Goal: Task Accomplishment & Management: Use online tool/utility

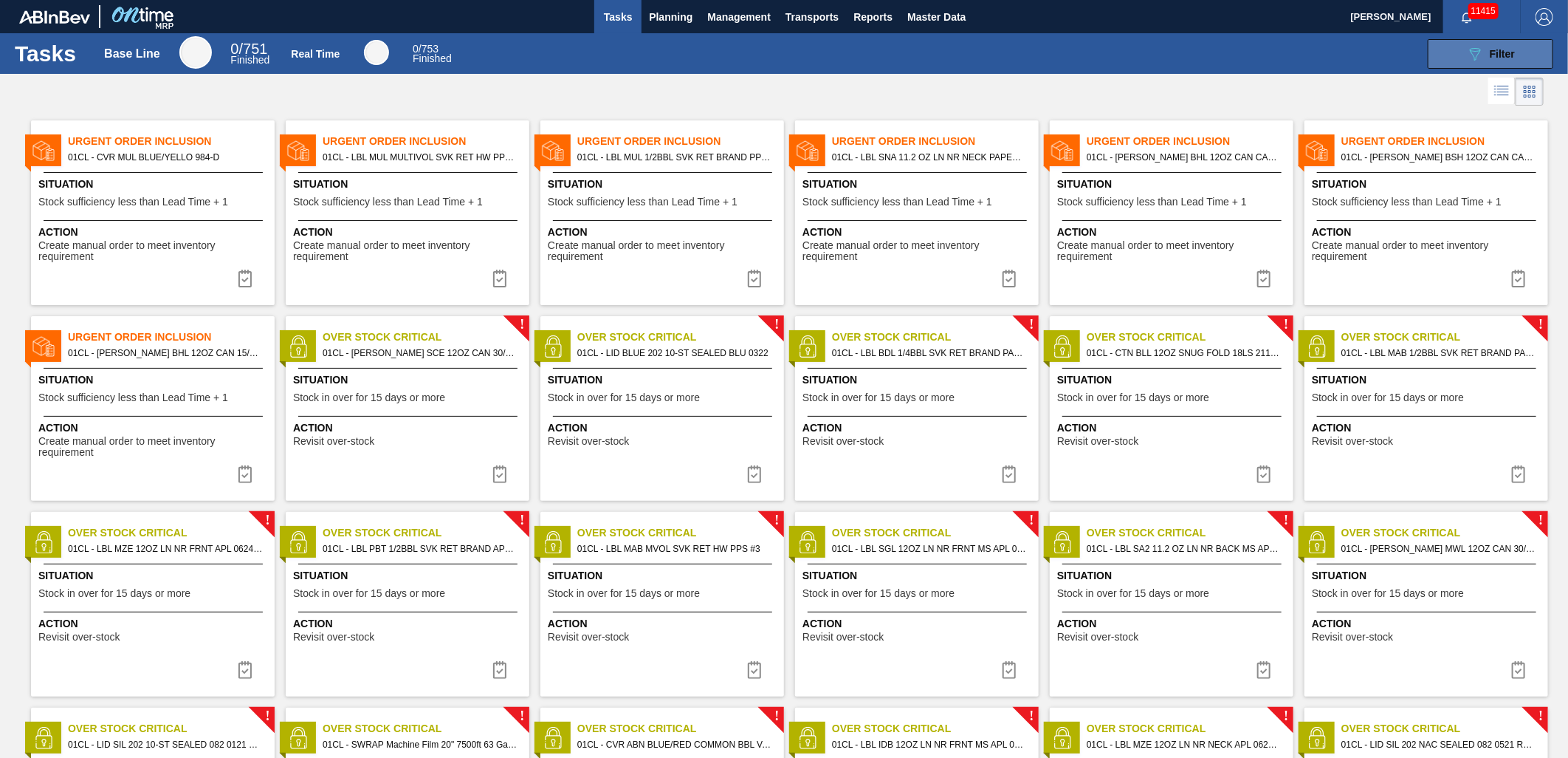
click at [1480, 50] on icon "089F7B8B-B2A5-4AFE-B5C0-19BA573D28AC" at bounding box center [1475, 54] width 18 height 18
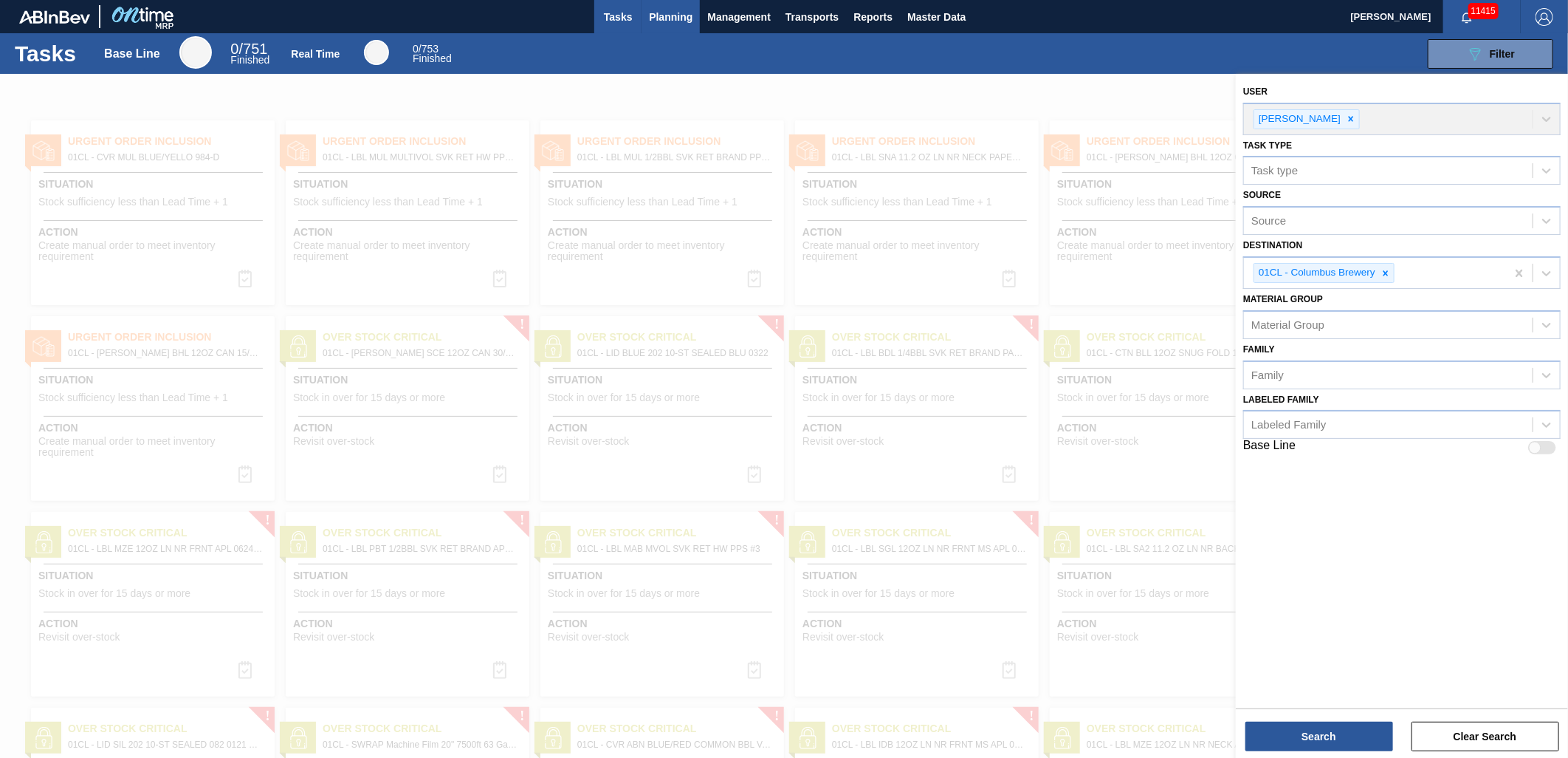
click at [664, 5] on button "Planning" at bounding box center [671, 16] width 59 height 33
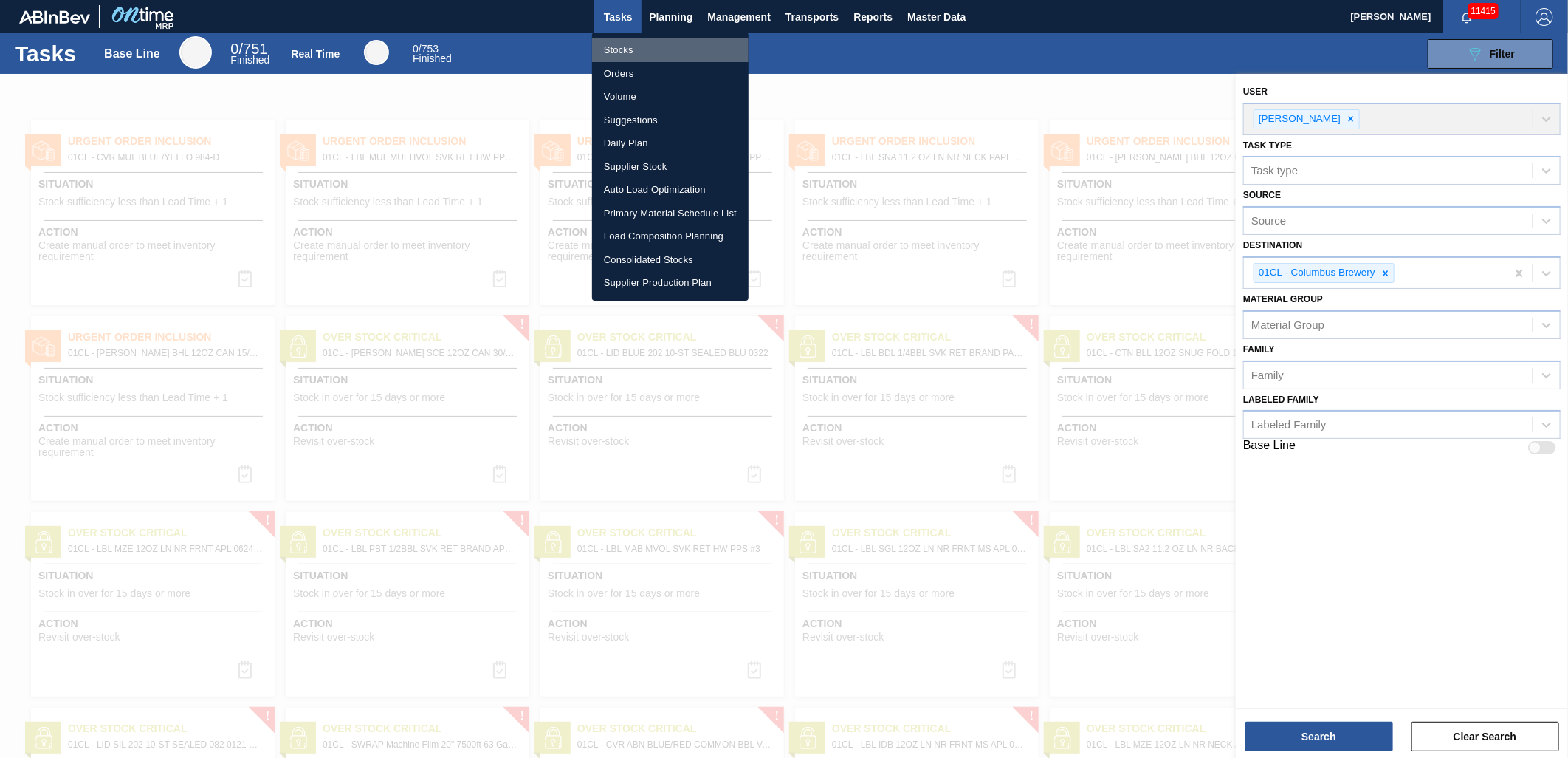
click at [674, 54] on li "Stocks" at bounding box center [670, 51] width 157 height 24
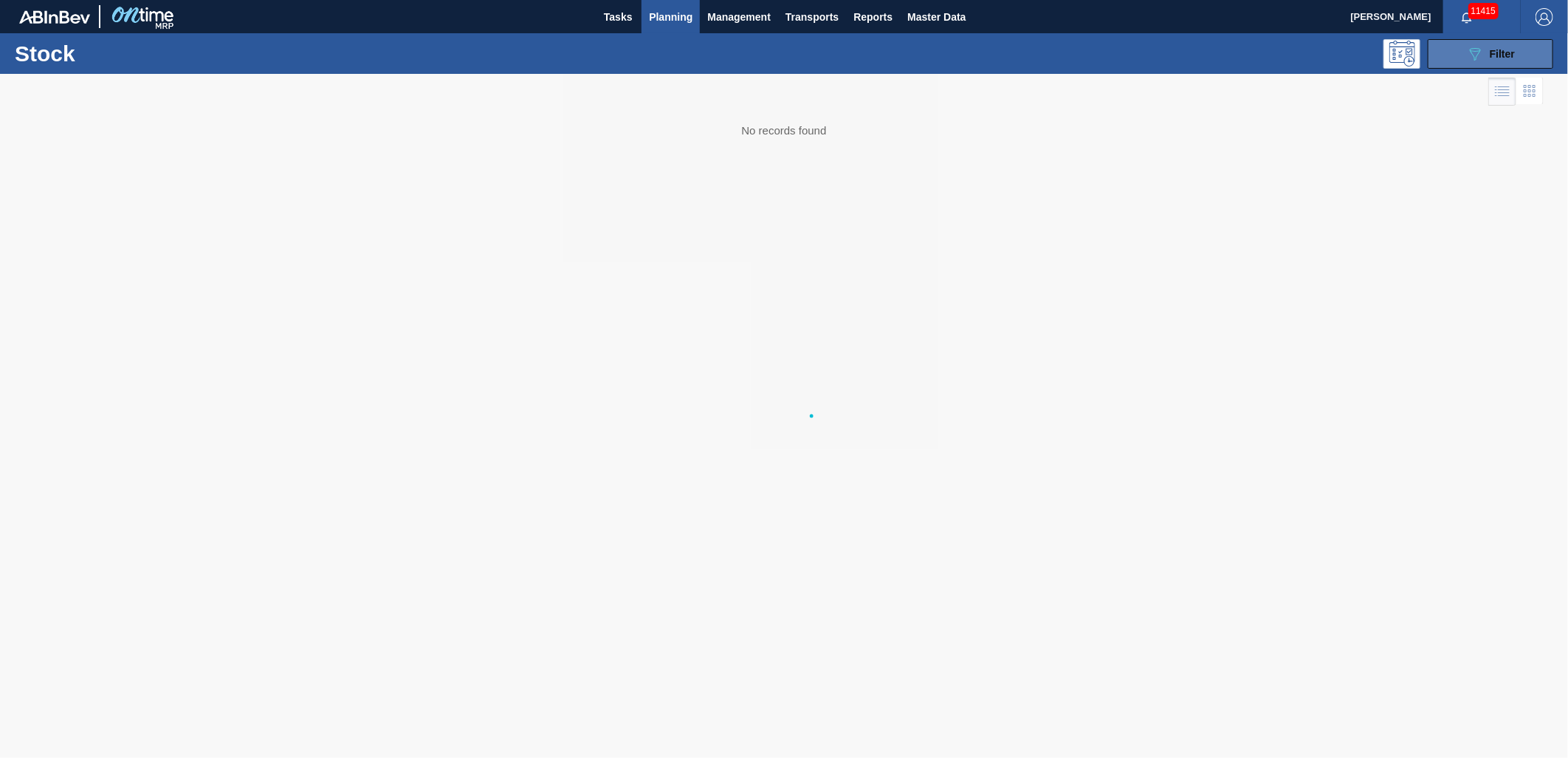
click at [1482, 55] on icon "089F7B8B-B2A5-4AFE-B5C0-19BA573D28AC" at bounding box center [1475, 54] width 18 height 18
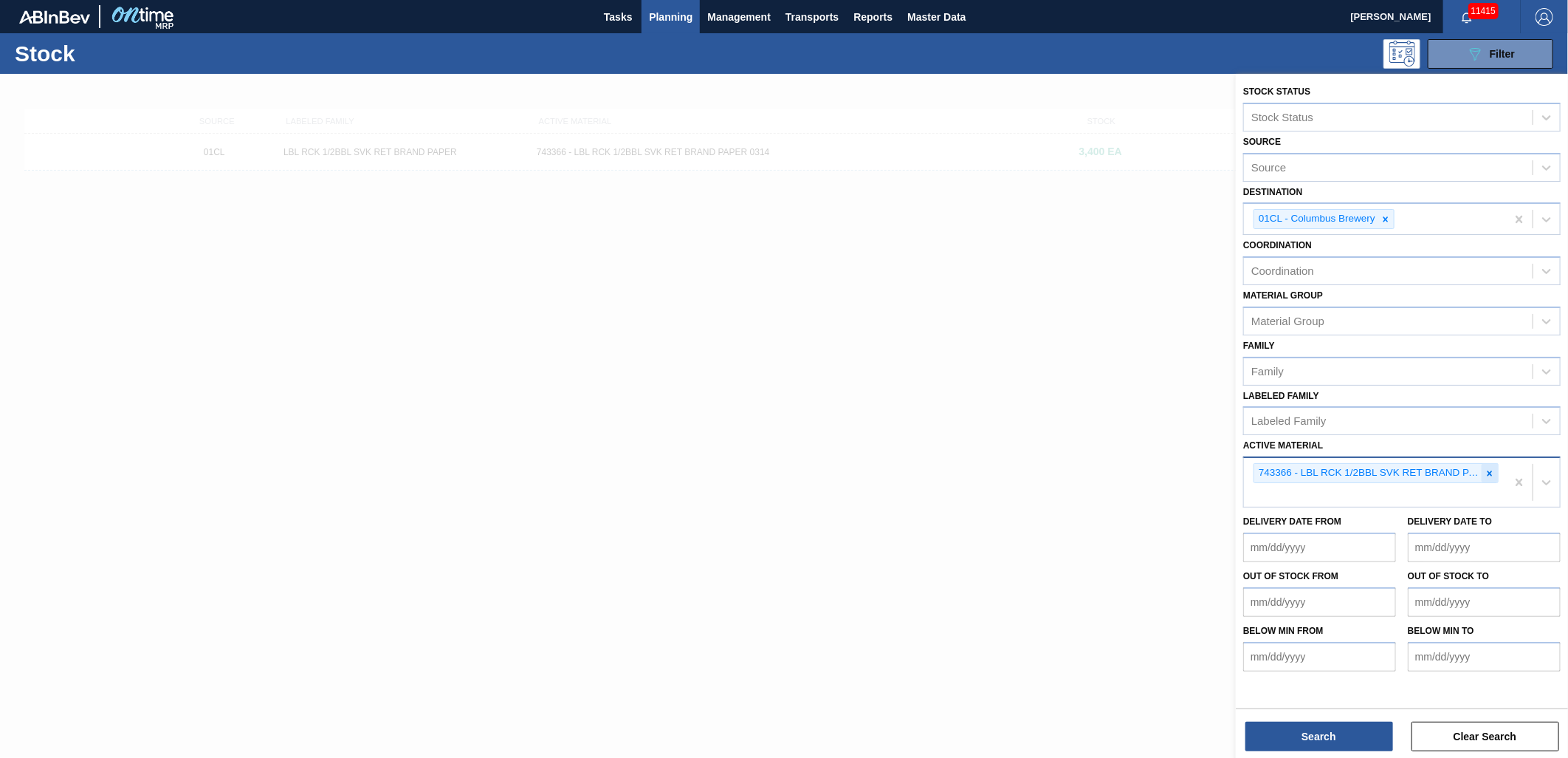
click at [1488, 473] on icon at bounding box center [1490, 473] width 10 height 10
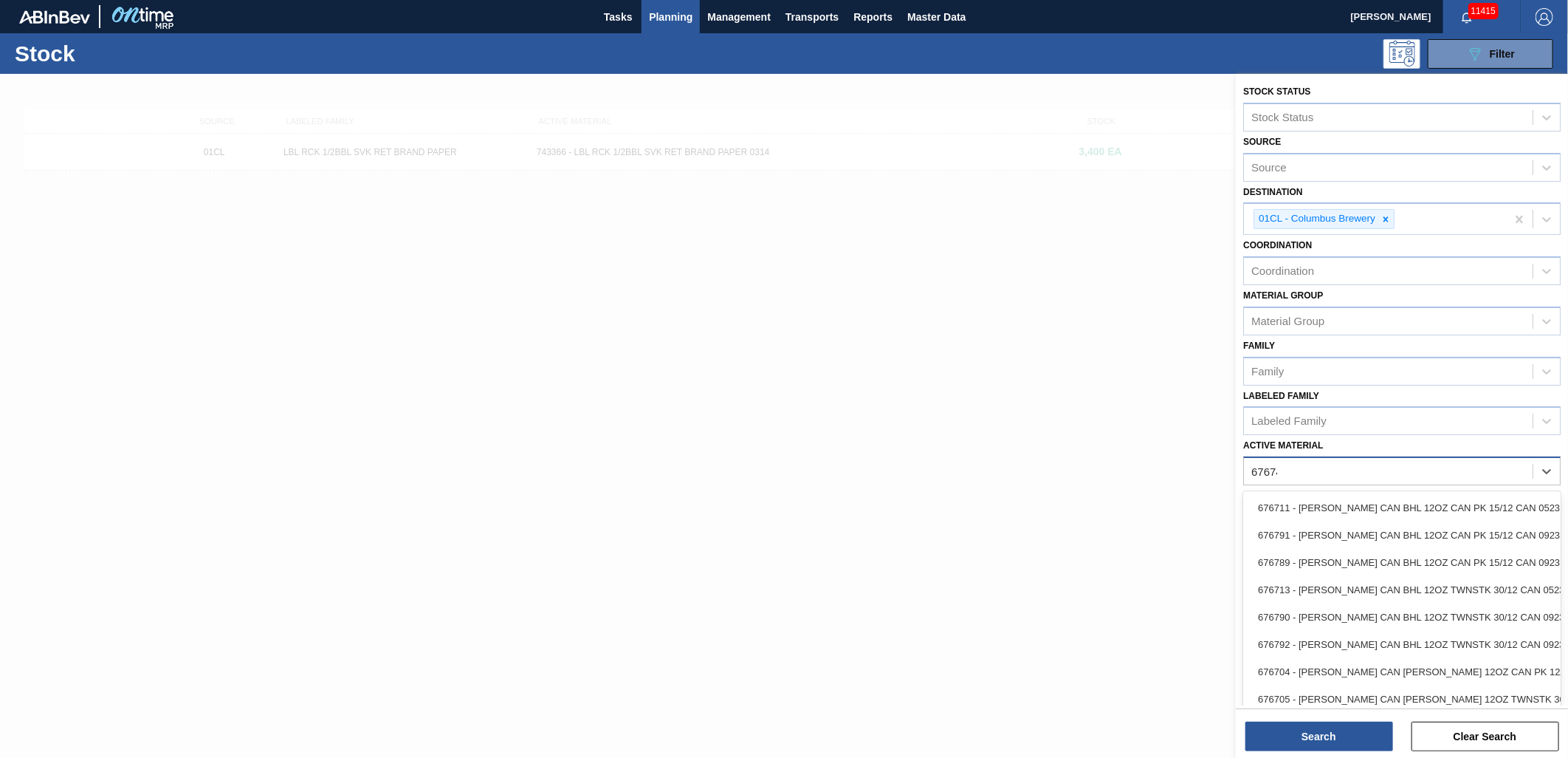
type Material "676741"
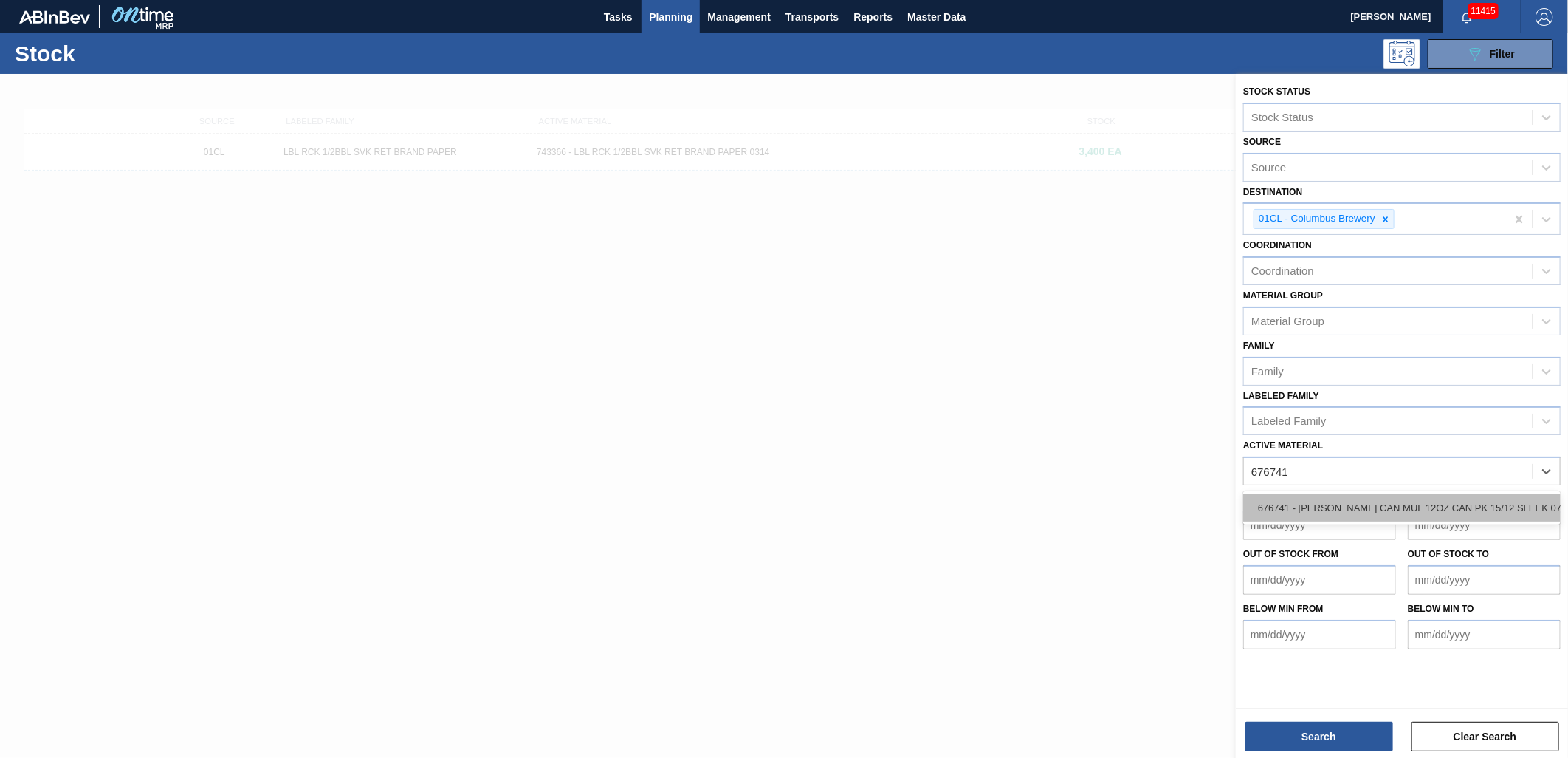
click at [1479, 510] on div "676741 - [PERSON_NAME] CAN MUL 12OZ CAN PK 15/12 SLEEK 072" at bounding box center [1402, 508] width 317 height 27
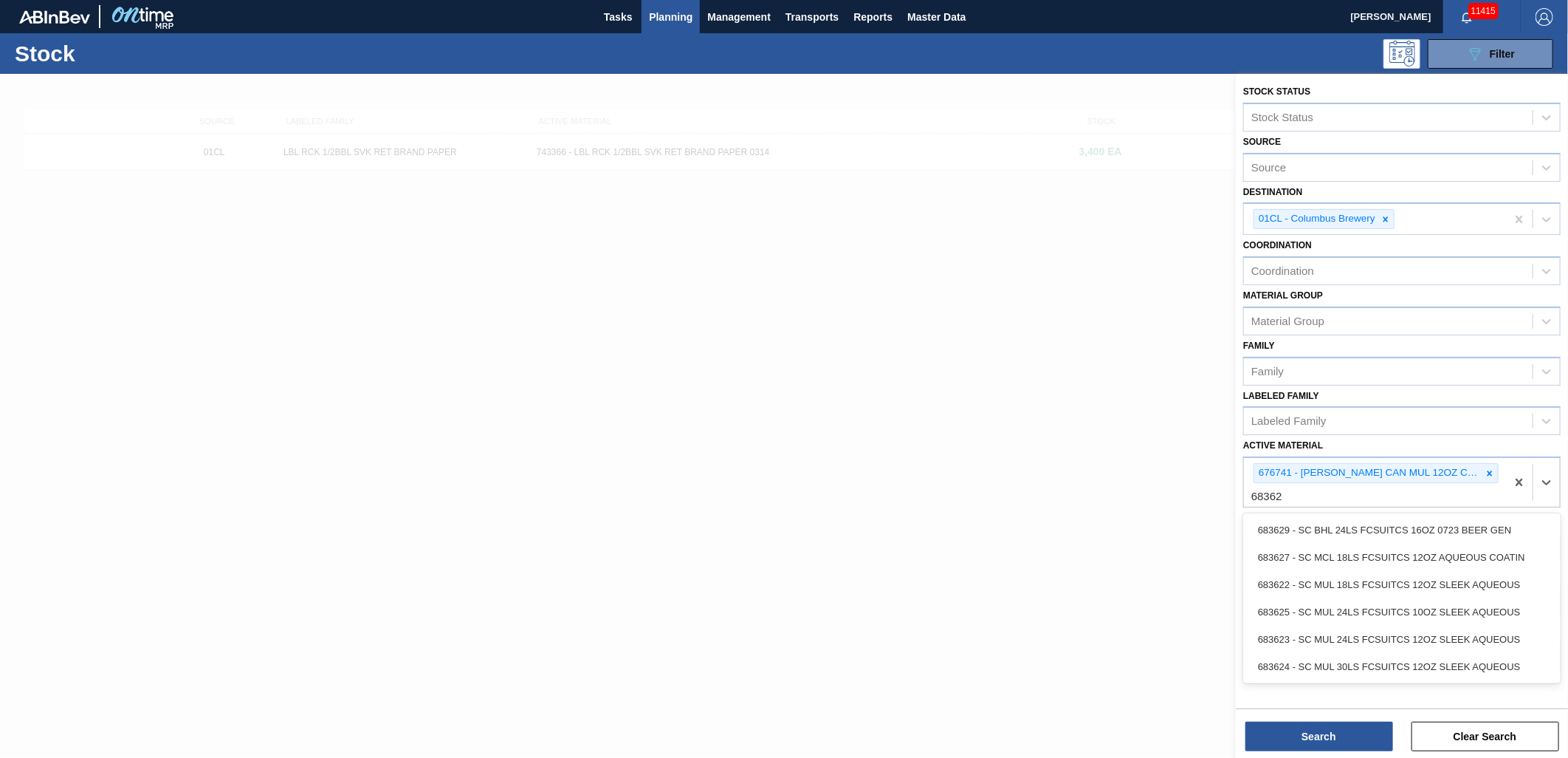
type Material "683623"
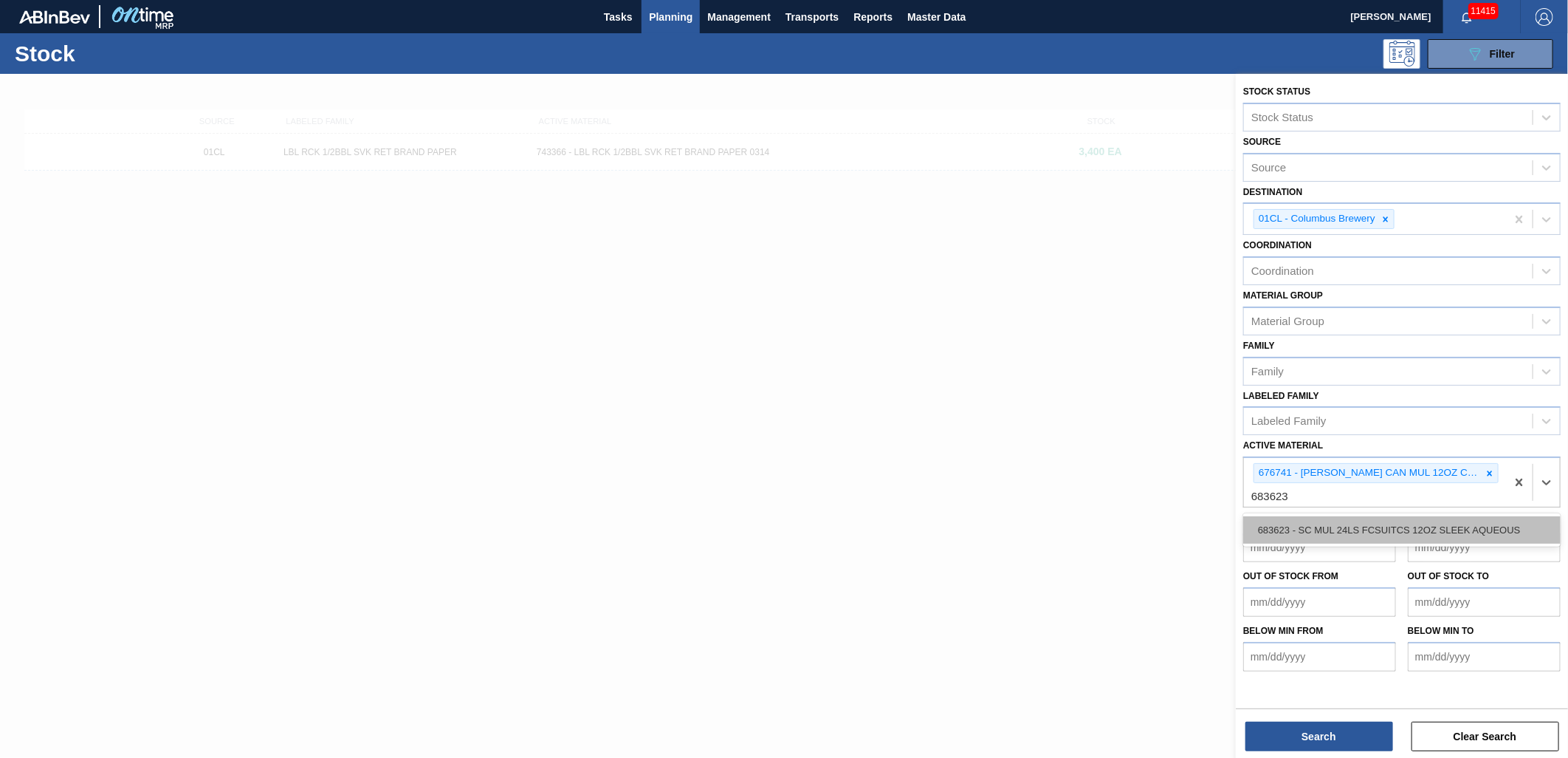
click at [1473, 526] on div "683623 - SC MUL 24LS FCSUITCS 12OZ SLEEK AQUEOUS" at bounding box center [1402, 530] width 317 height 27
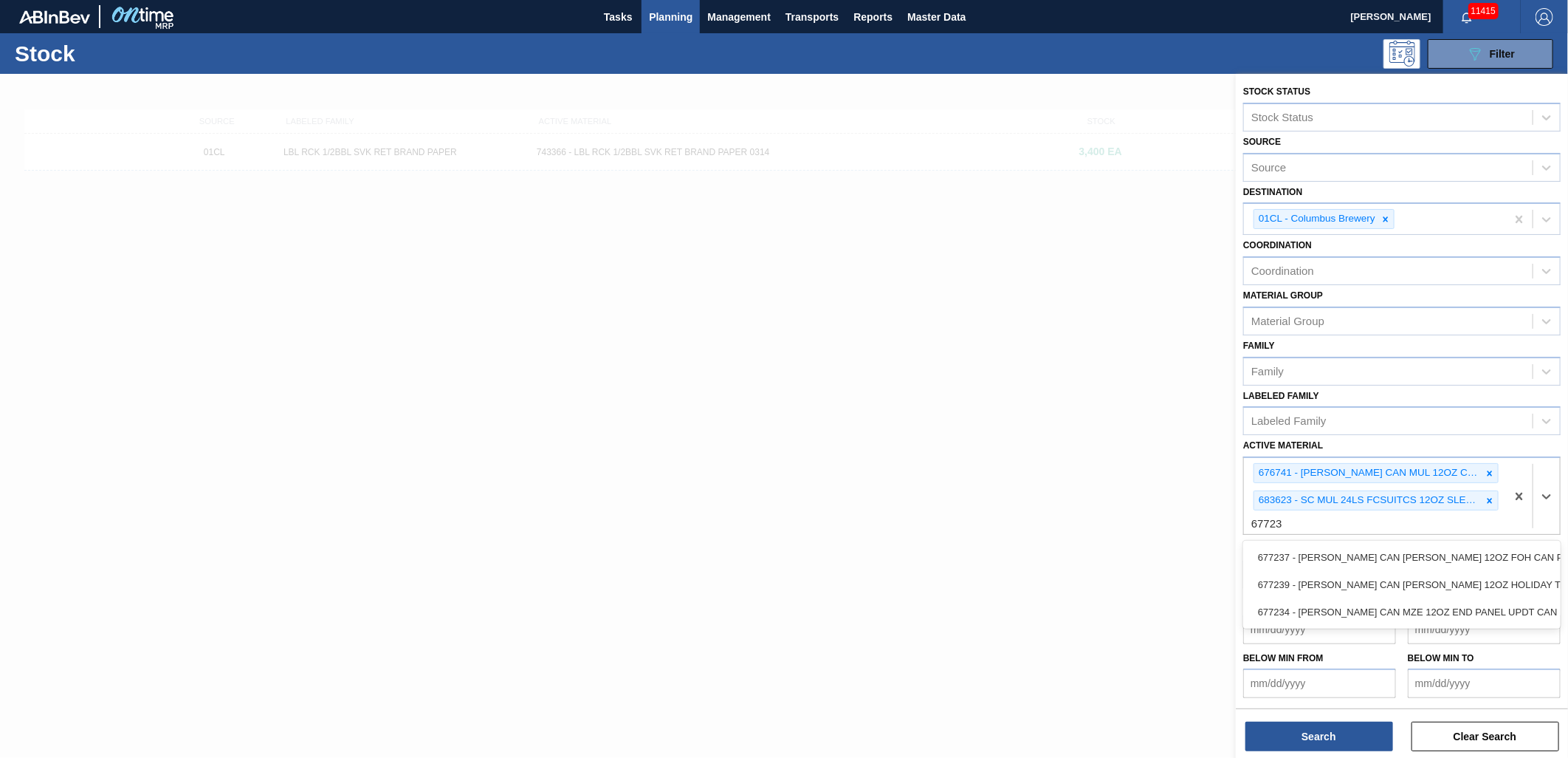
type Material "677234"
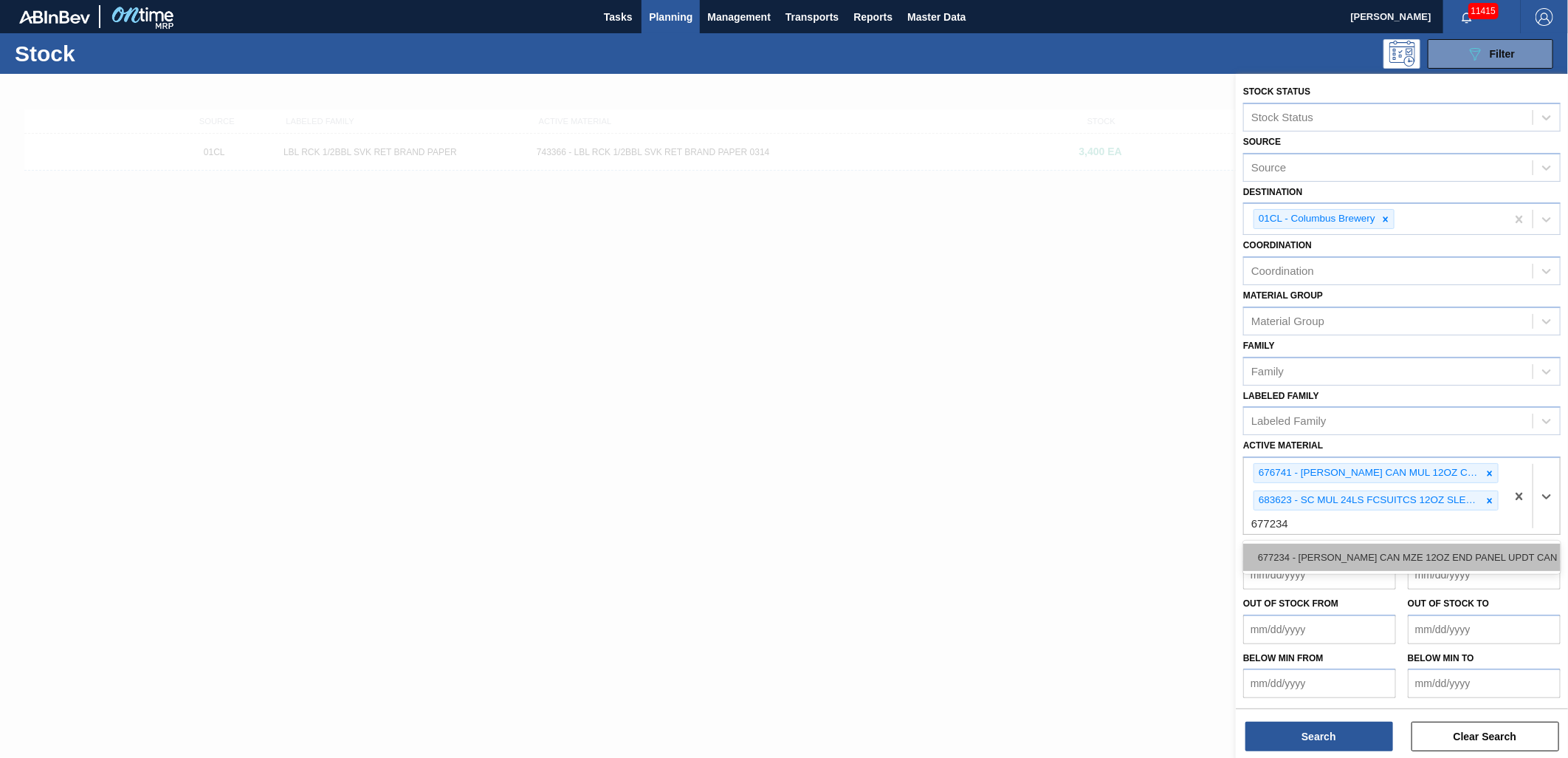
click at [1460, 543] on div "677234 - [PERSON_NAME] CAN MZE 12OZ END PANEL UPDT CAN PK" at bounding box center [1402, 557] width 317 height 27
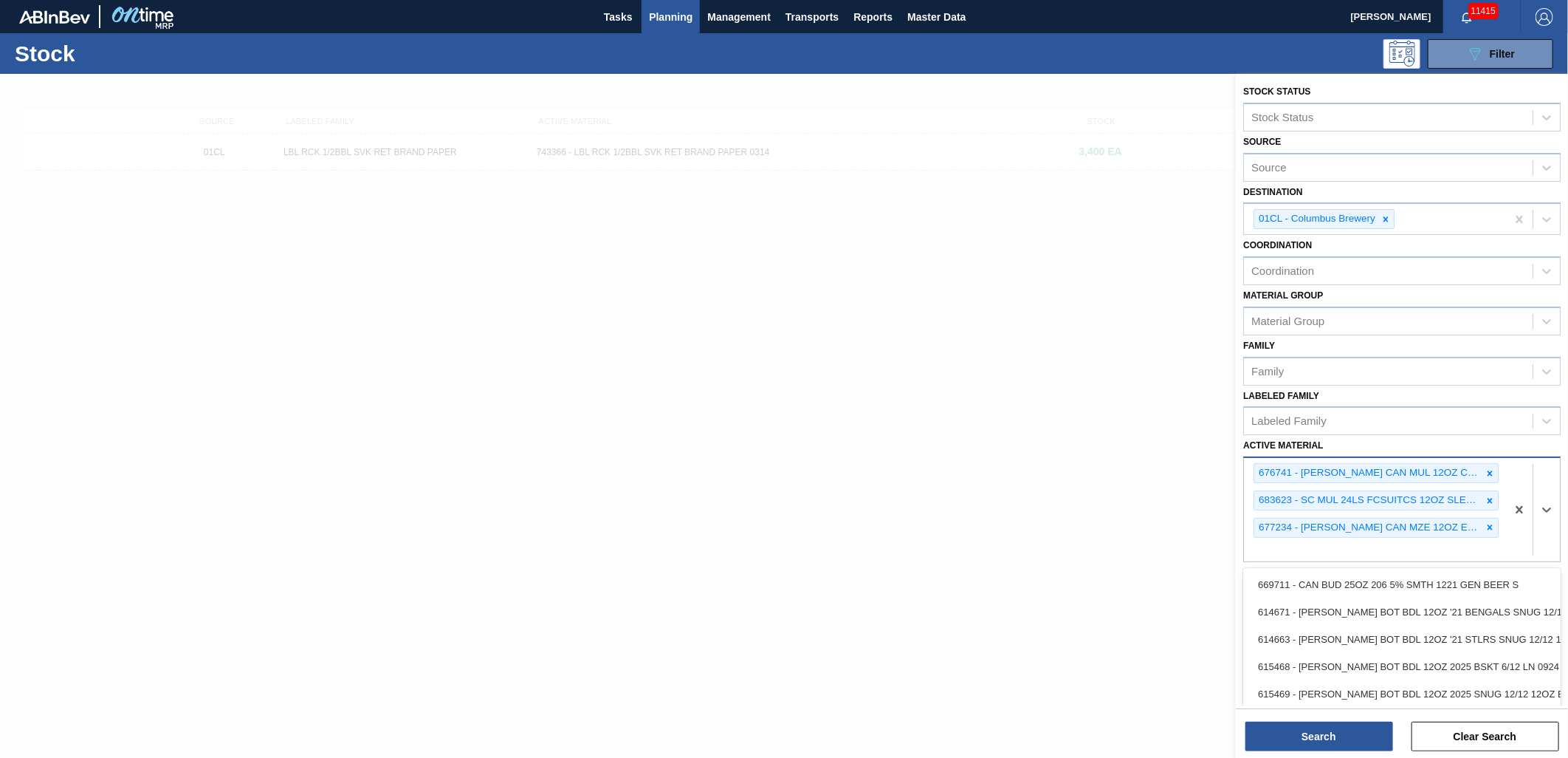
click at [1339, 548] on div "676741 - [PERSON_NAME] CAN MUL 12OZ CAN PK 15/12 SLEEK 072 683623 - SC MUL 24LS…" at bounding box center [1375, 509] width 262 height 103
type Material "683622"
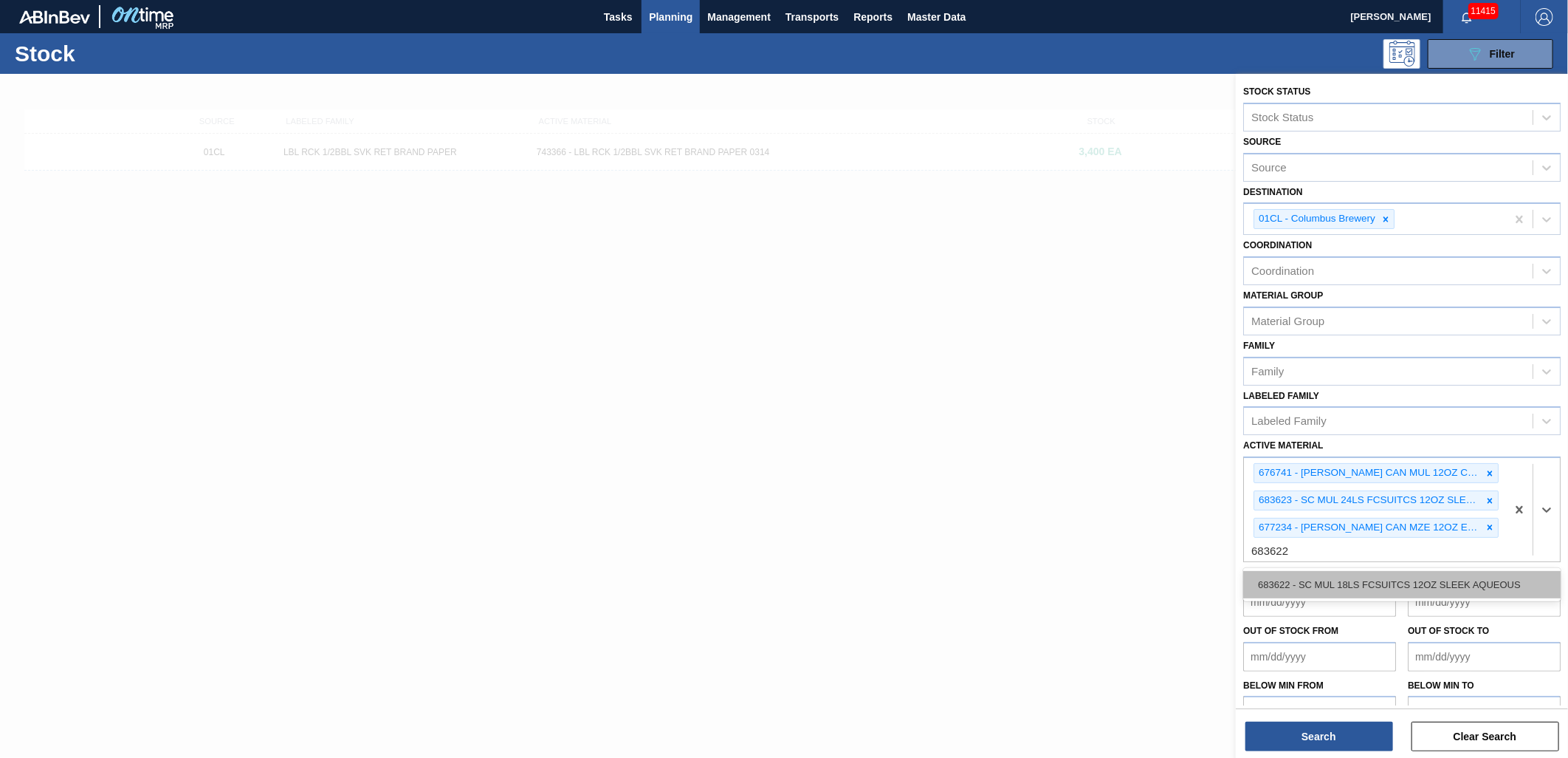
click at [1342, 571] on div "683622 - SC MUL 18LS FCSUITCS 12OZ SLEEK AQUEOUS" at bounding box center [1402, 584] width 317 height 27
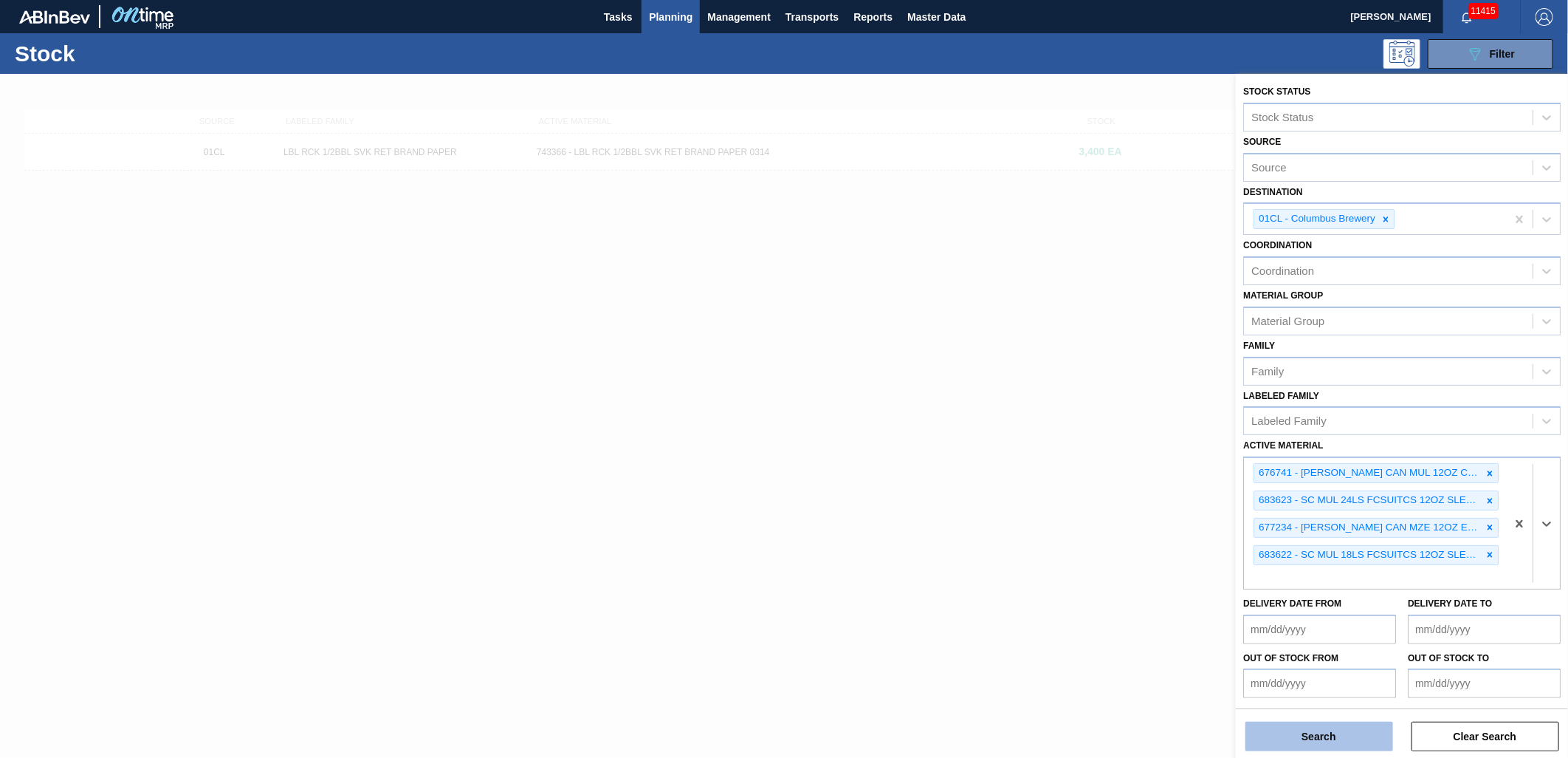
click at [1348, 741] on button "Search" at bounding box center [1319, 736] width 148 height 30
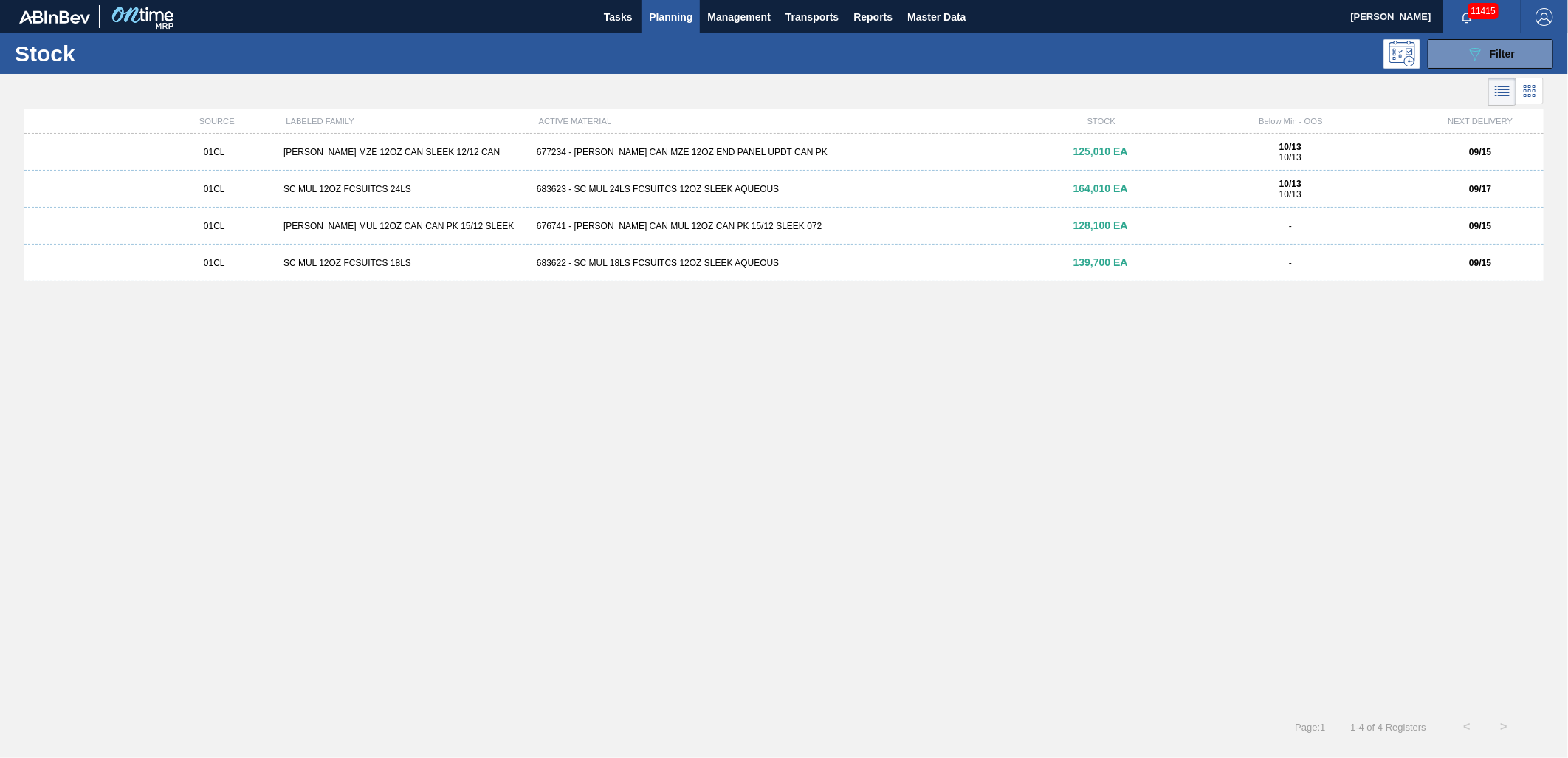
click at [650, 219] on div "01CL [PERSON_NAME] MUL 12OZ CAN CAN PK 15/12 SLEEK 676741 - [PERSON_NAME] CAN M…" at bounding box center [784, 226] width 1519 height 37
click at [648, 149] on div "677234 - [PERSON_NAME] CAN MZE 12OZ END PANEL UPDT CAN PK" at bounding box center [784, 152] width 507 height 10
click at [709, 264] on div "683622 - SC MUL 18LS FCSUITCS 12OZ SLEEK AQUEOUS" at bounding box center [784, 263] width 507 height 10
click at [671, 188] on div "683623 - SC MUL 24LS FCSUITCS 12OZ SLEEK AQUEOUS" at bounding box center [784, 189] width 507 height 10
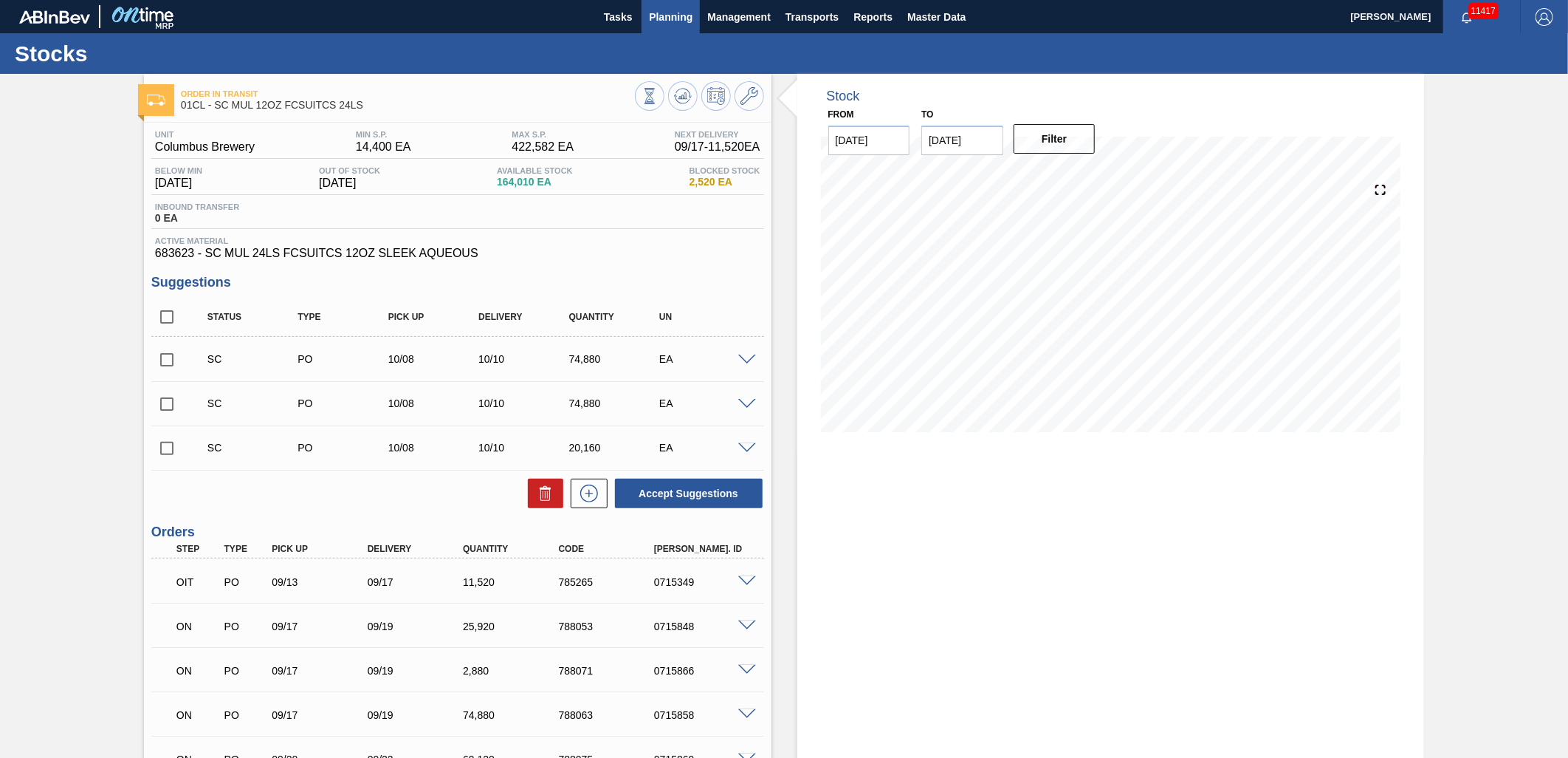
click at [661, 15] on span "Planning" at bounding box center [671, 17] width 44 height 18
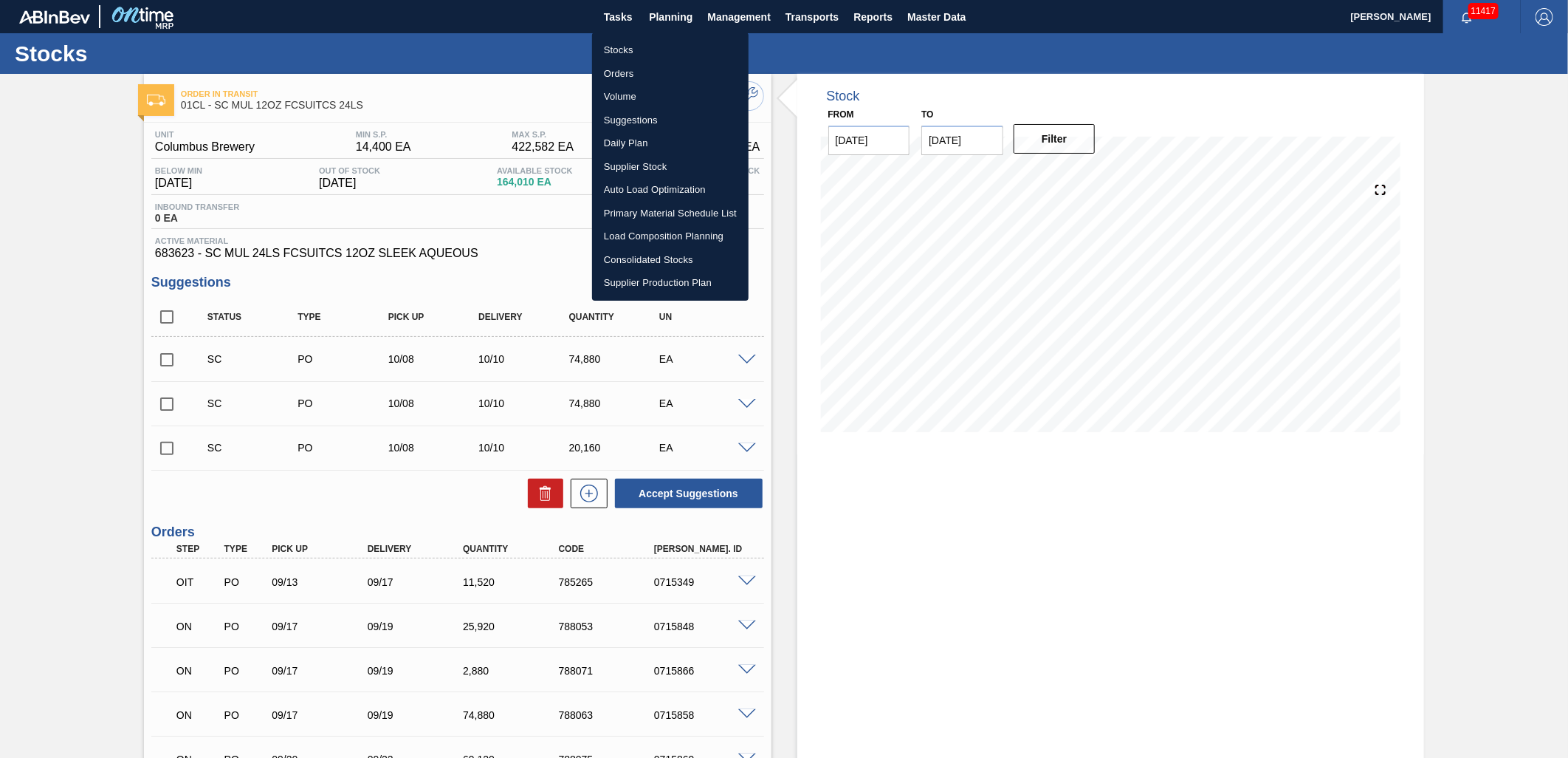
click at [738, 716] on div at bounding box center [784, 379] width 1568 height 758
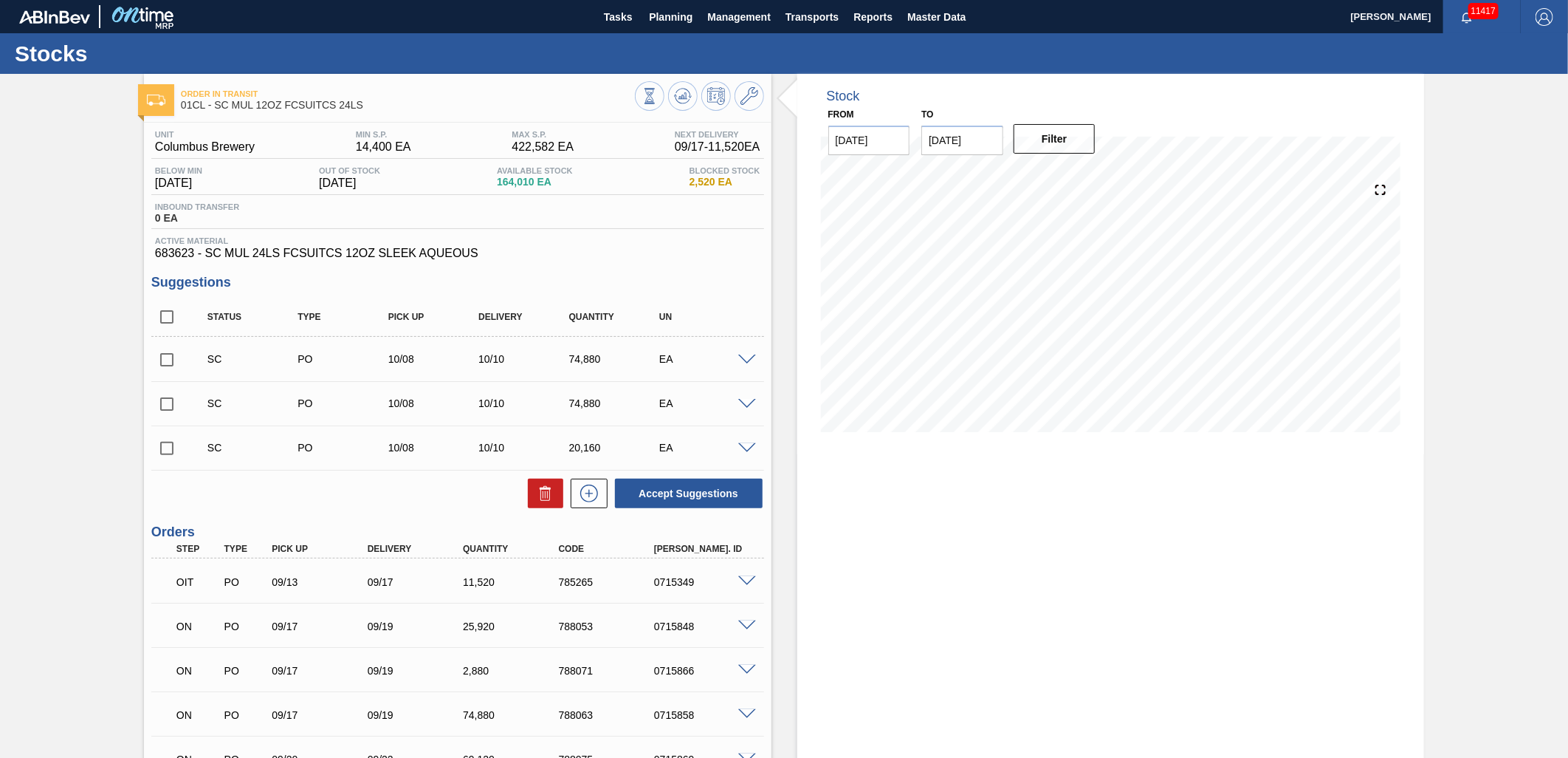
click at [743, 715] on span at bounding box center [747, 714] width 18 height 11
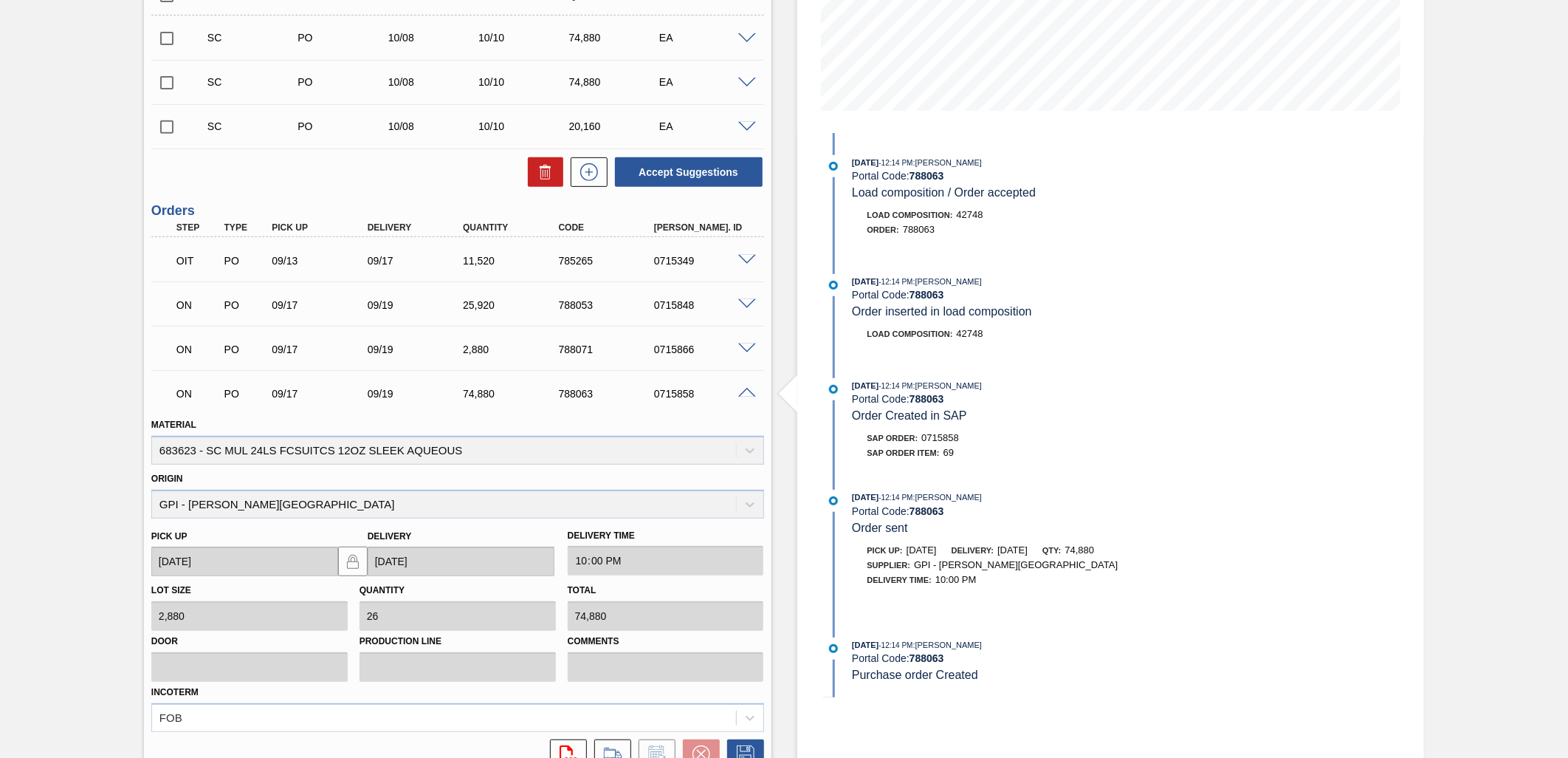
scroll to position [328, 0]
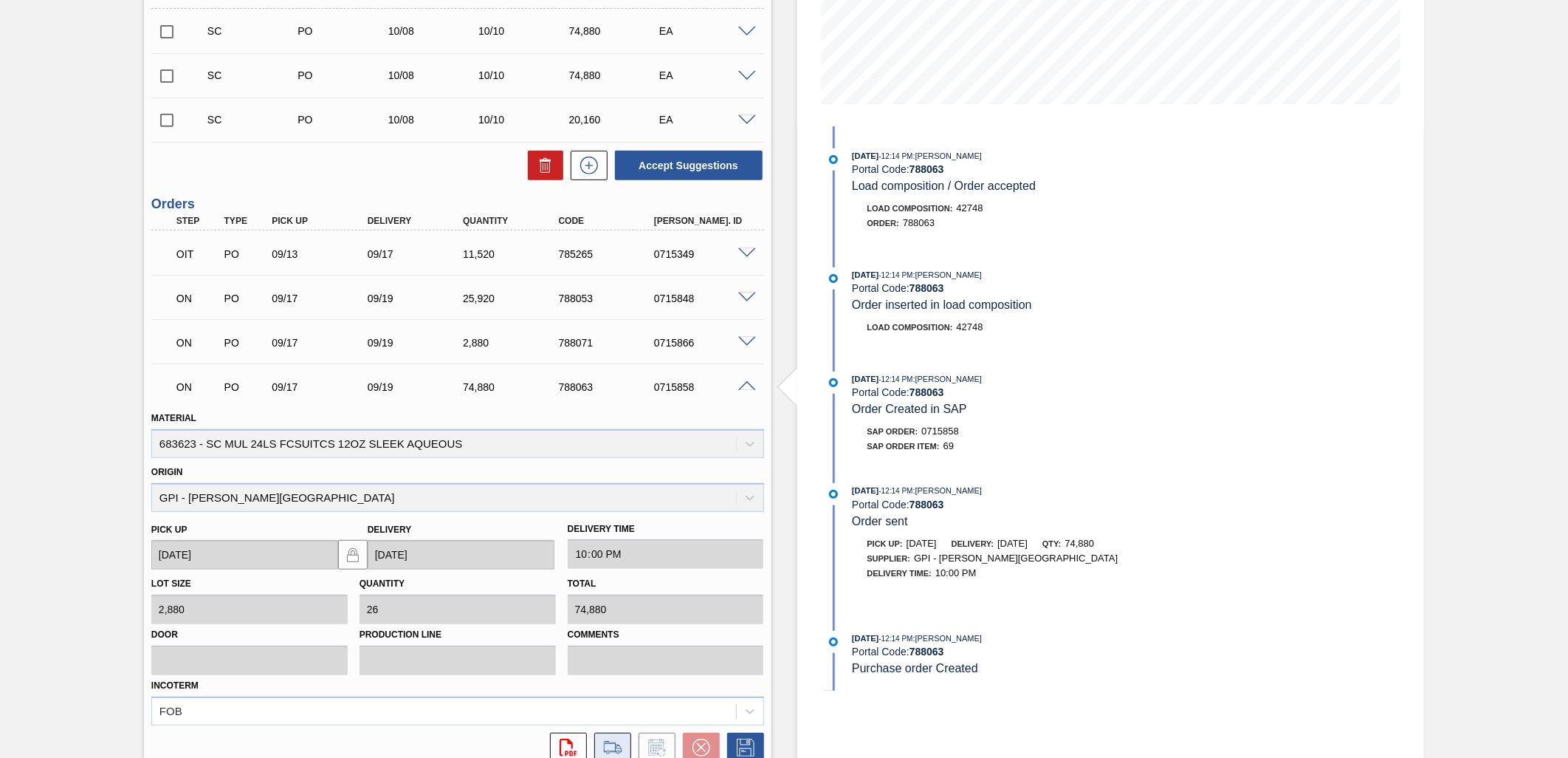
click at [618, 746] on icon at bounding box center [613, 748] width 24 height 18
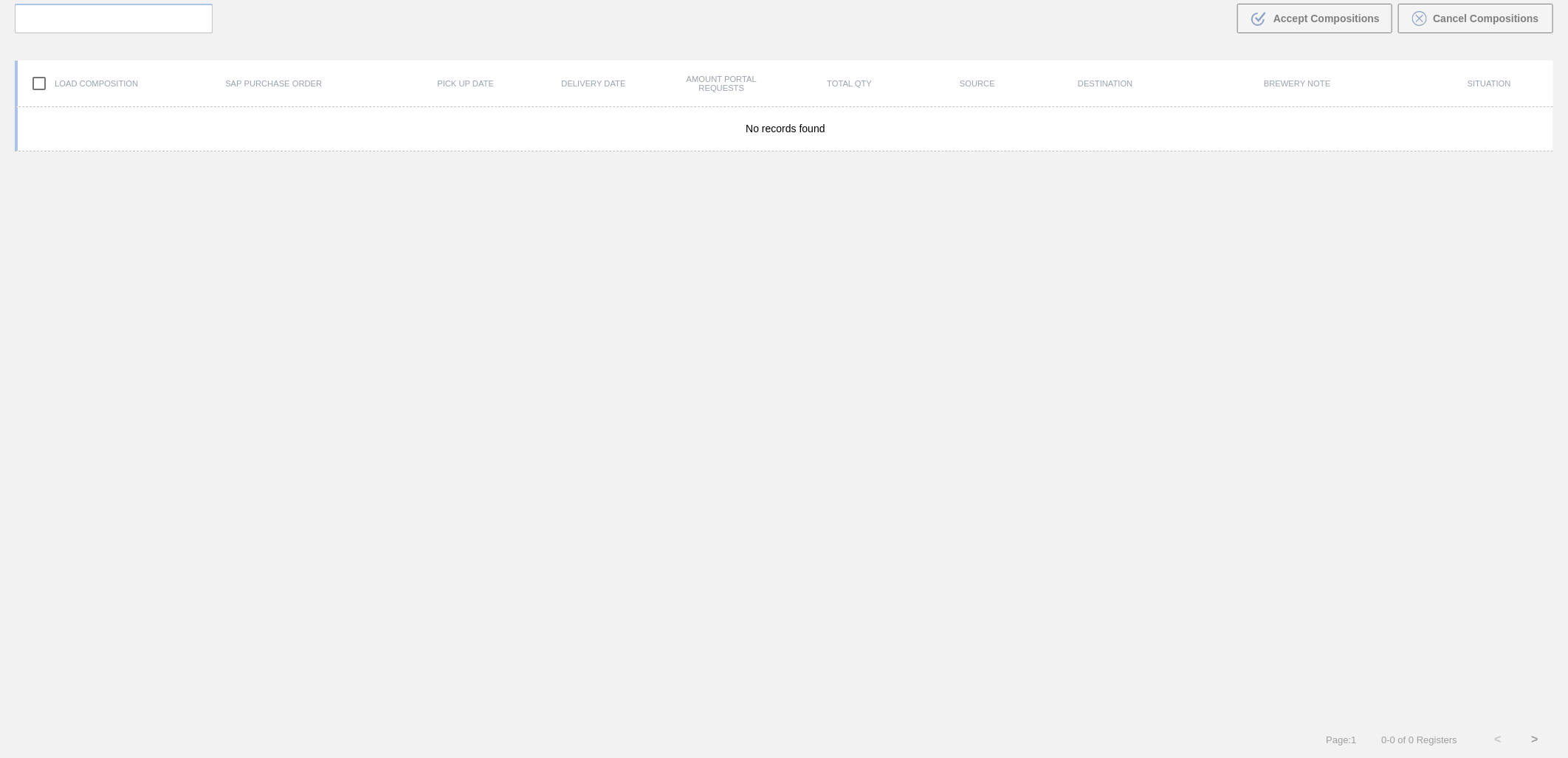
scroll to position [106, 0]
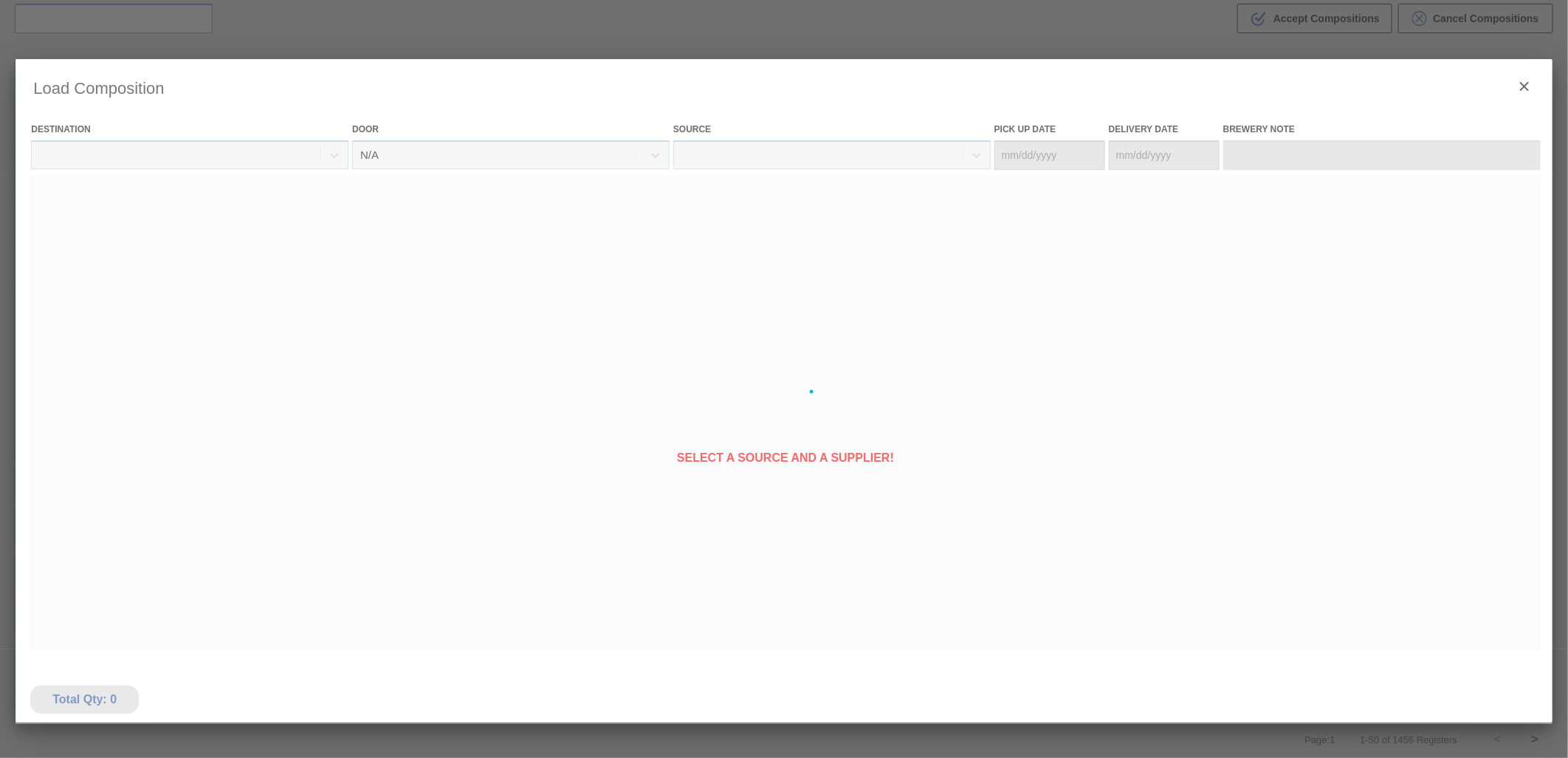
type Date "[DATE]"
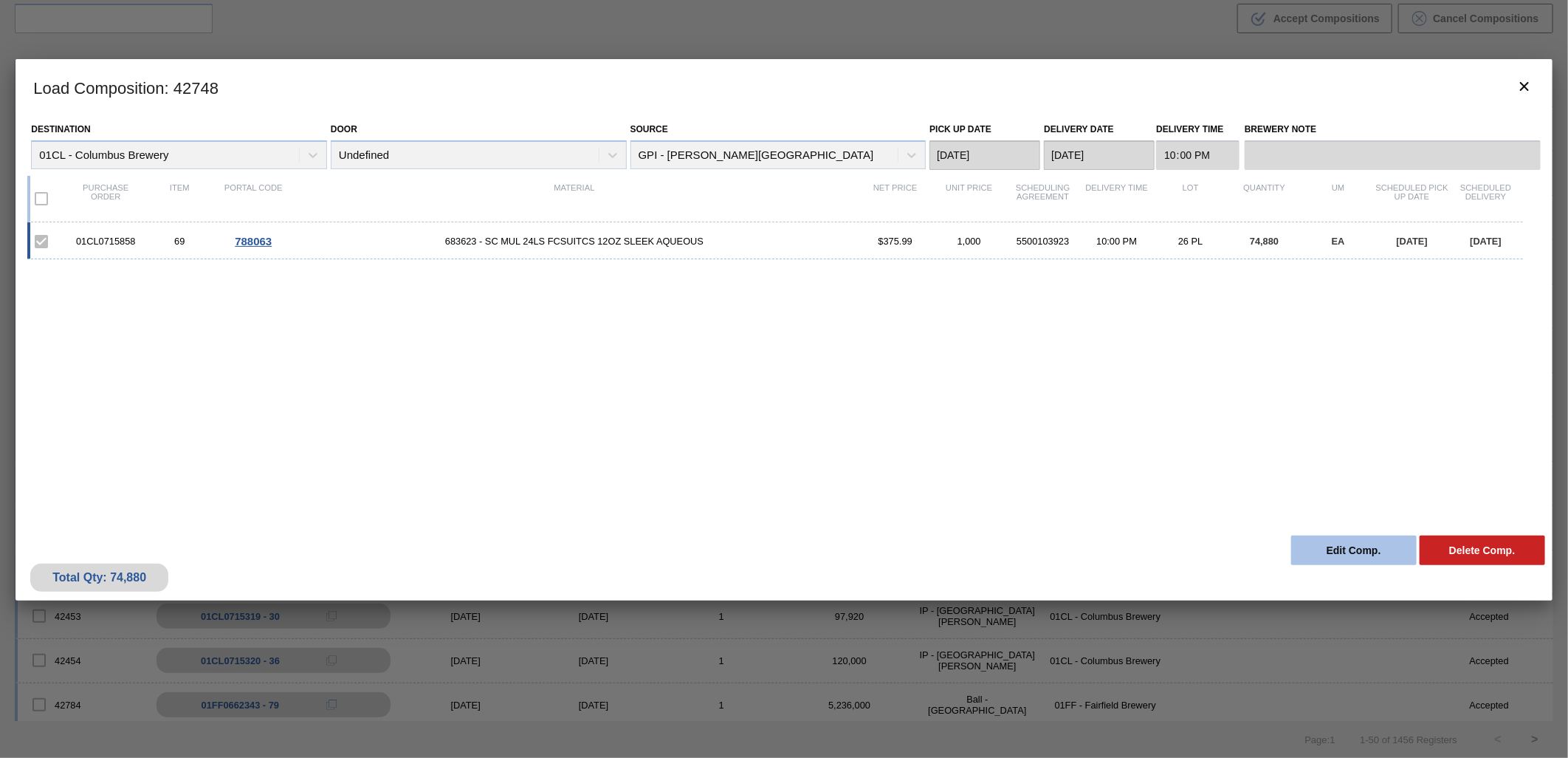
click at [1388, 561] on button "Edit Comp." at bounding box center [1353, 550] width 126 height 30
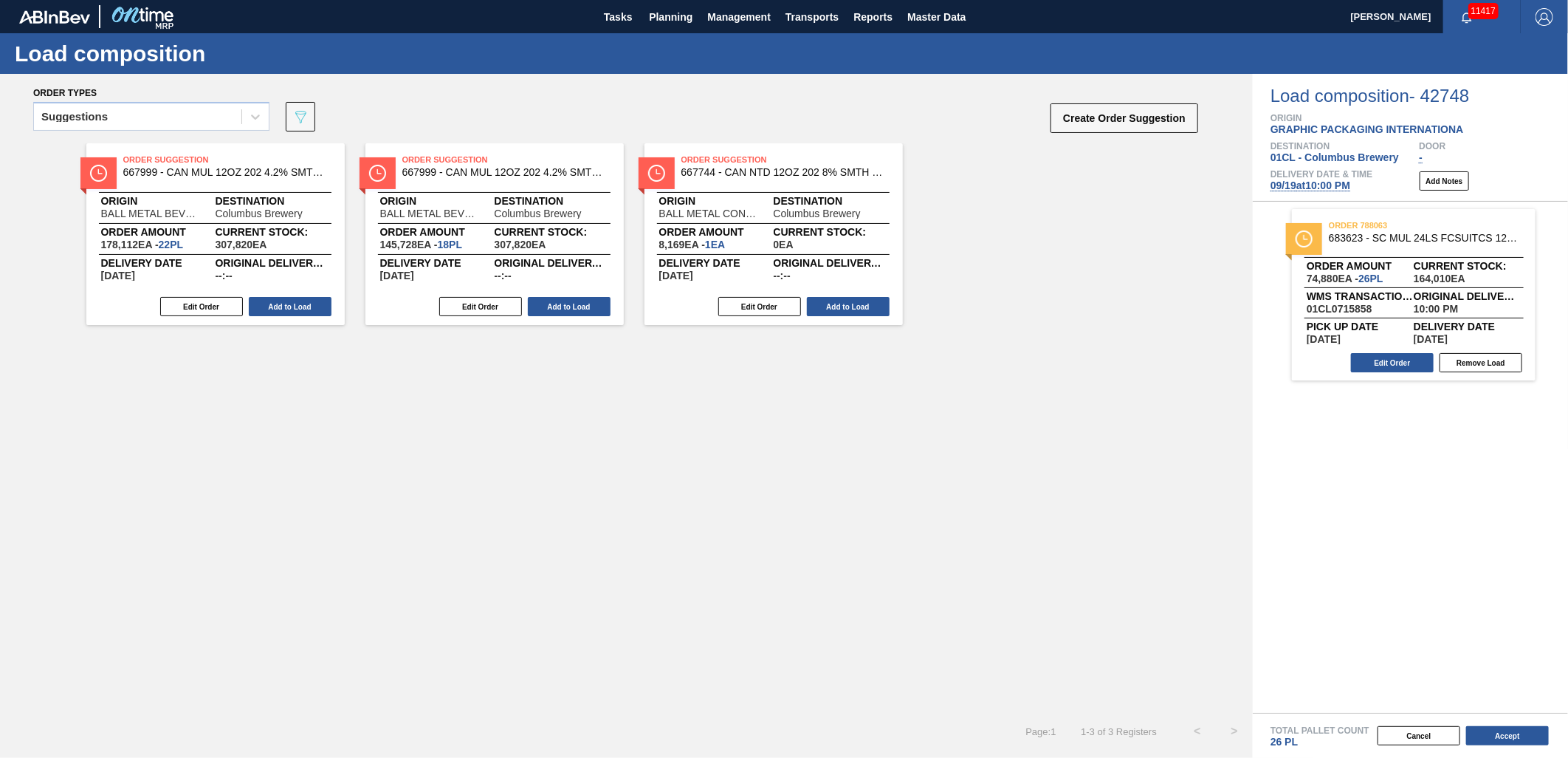
click at [1307, 186] on span "[DATE] 10:00 PM" at bounding box center [1310, 185] width 79 height 12
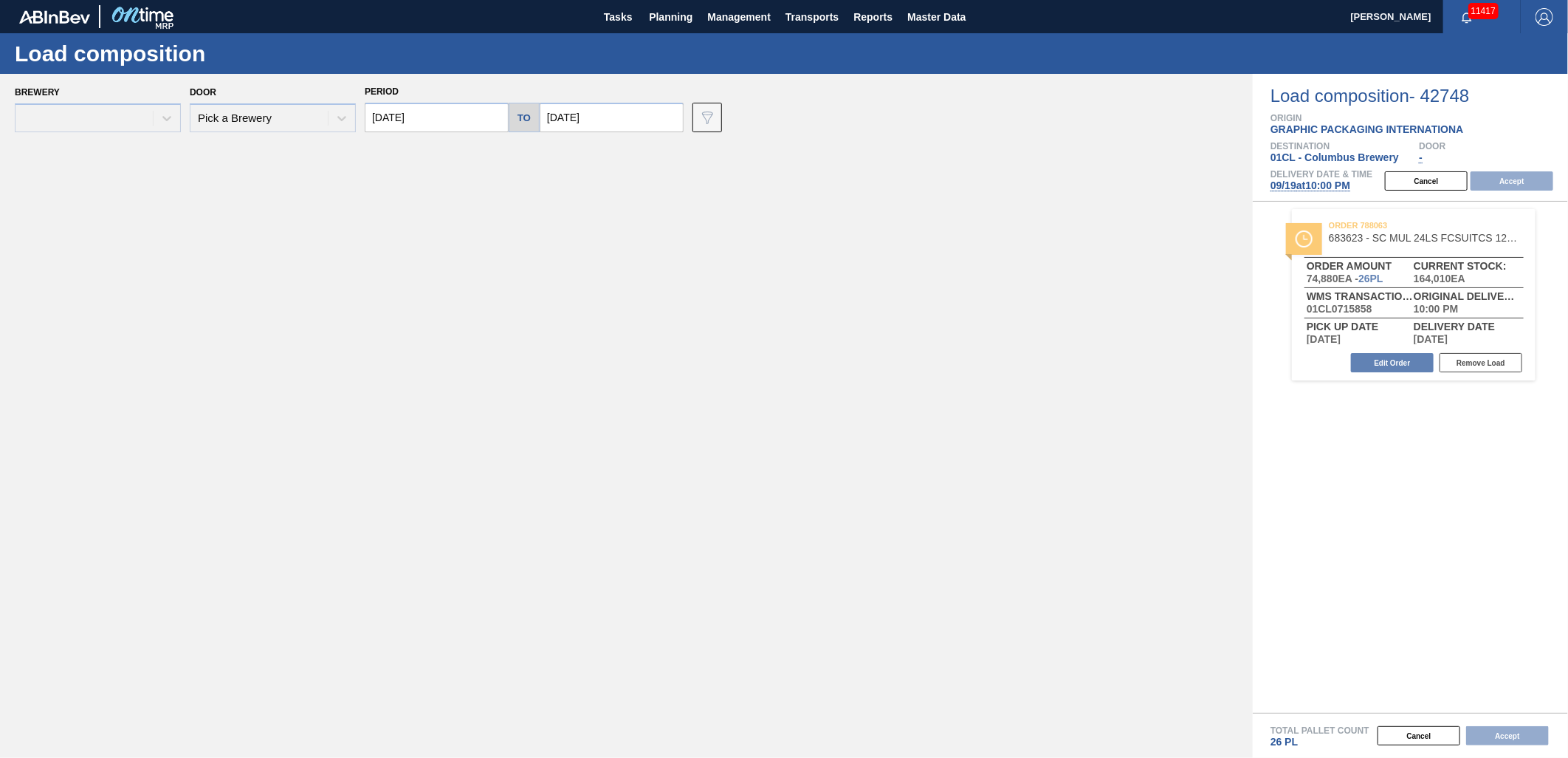
type input "[DATE]"
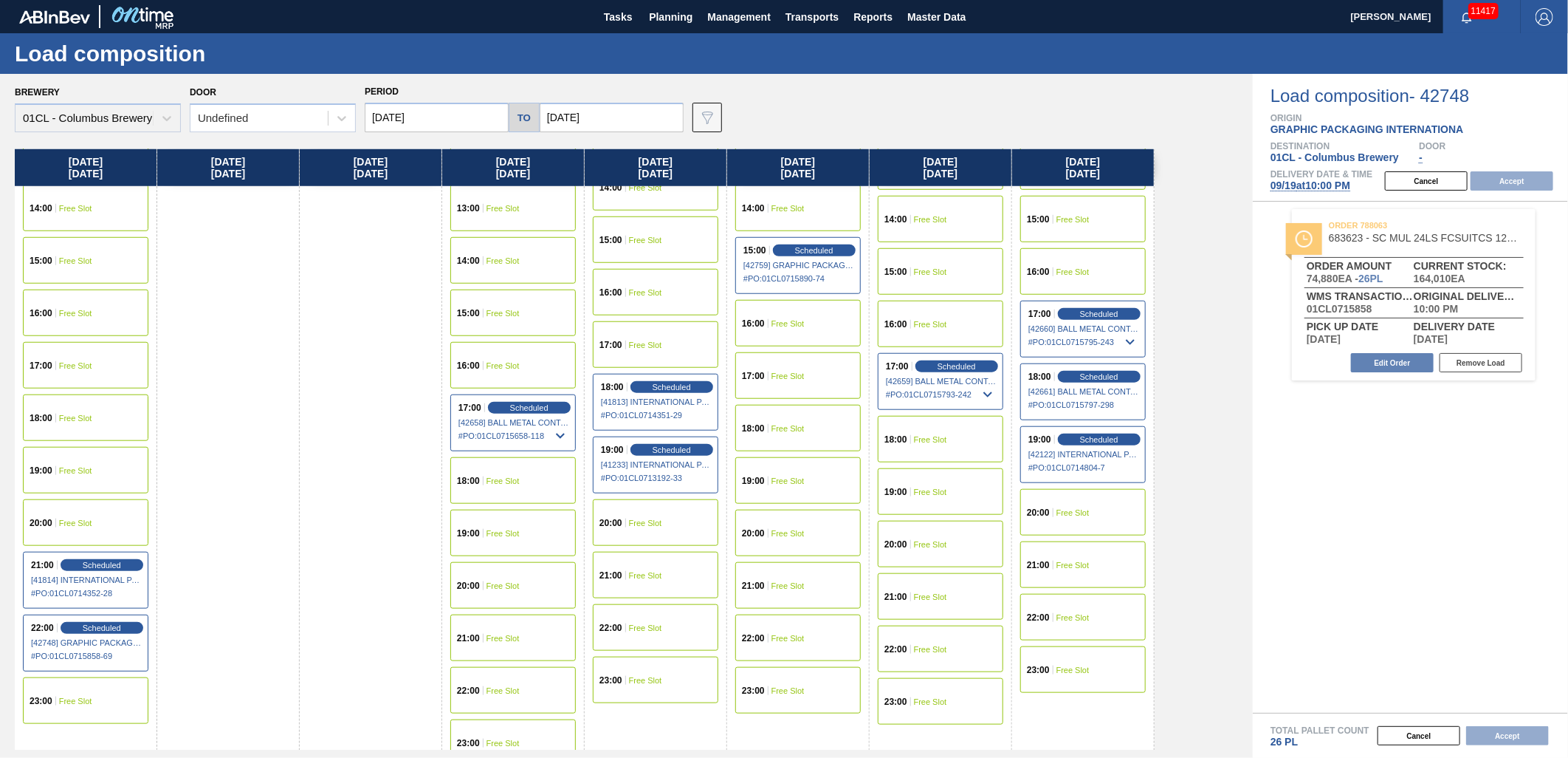
scroll to position [798, 0]
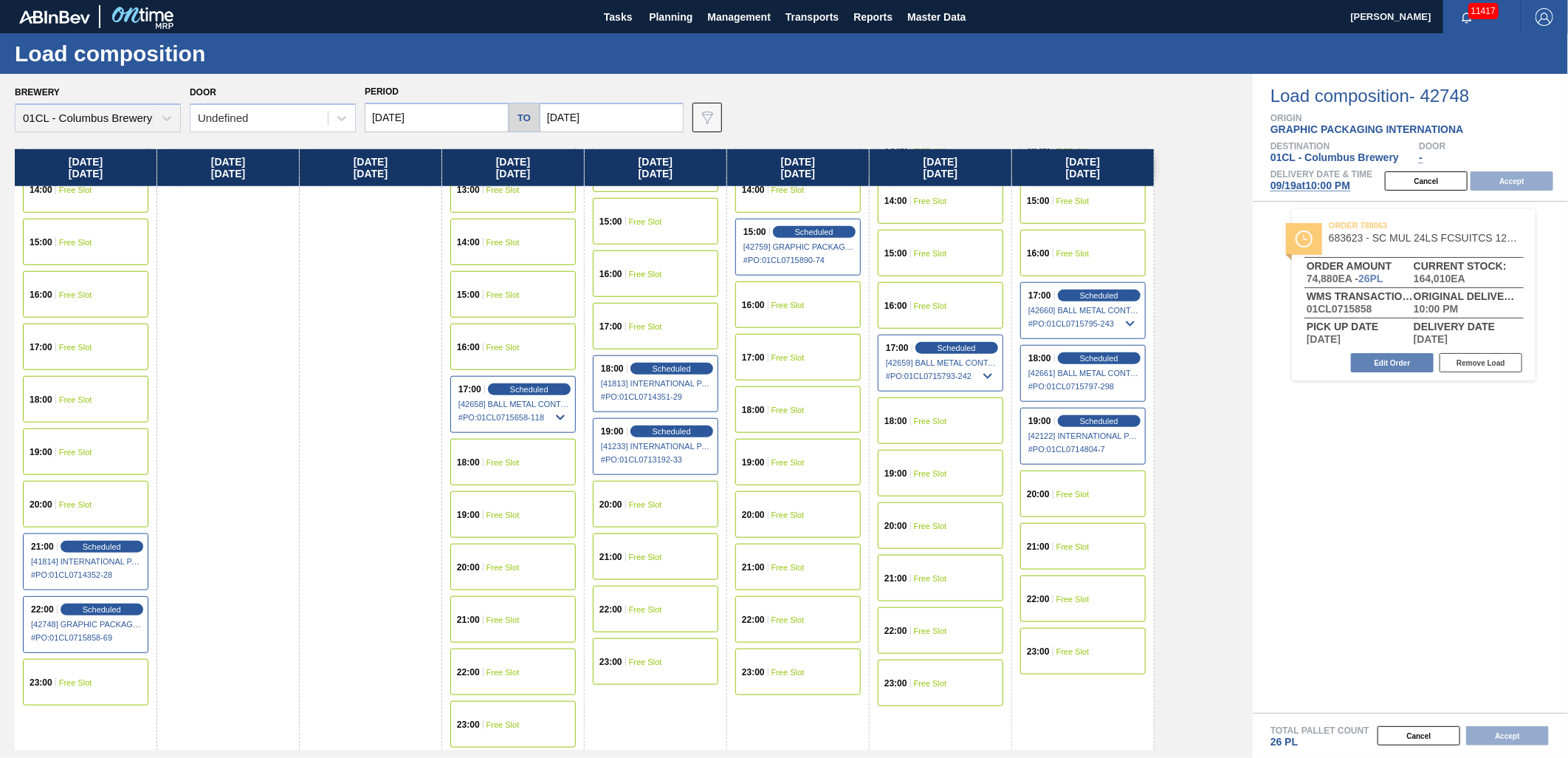
click at [776, 678] on div "23:00 Free Slot" at bounding box center [798, 672] width 126 height 47
click at [1524, 178] on button "Accept" at bounding box center [1512, 181] width 82 height 19
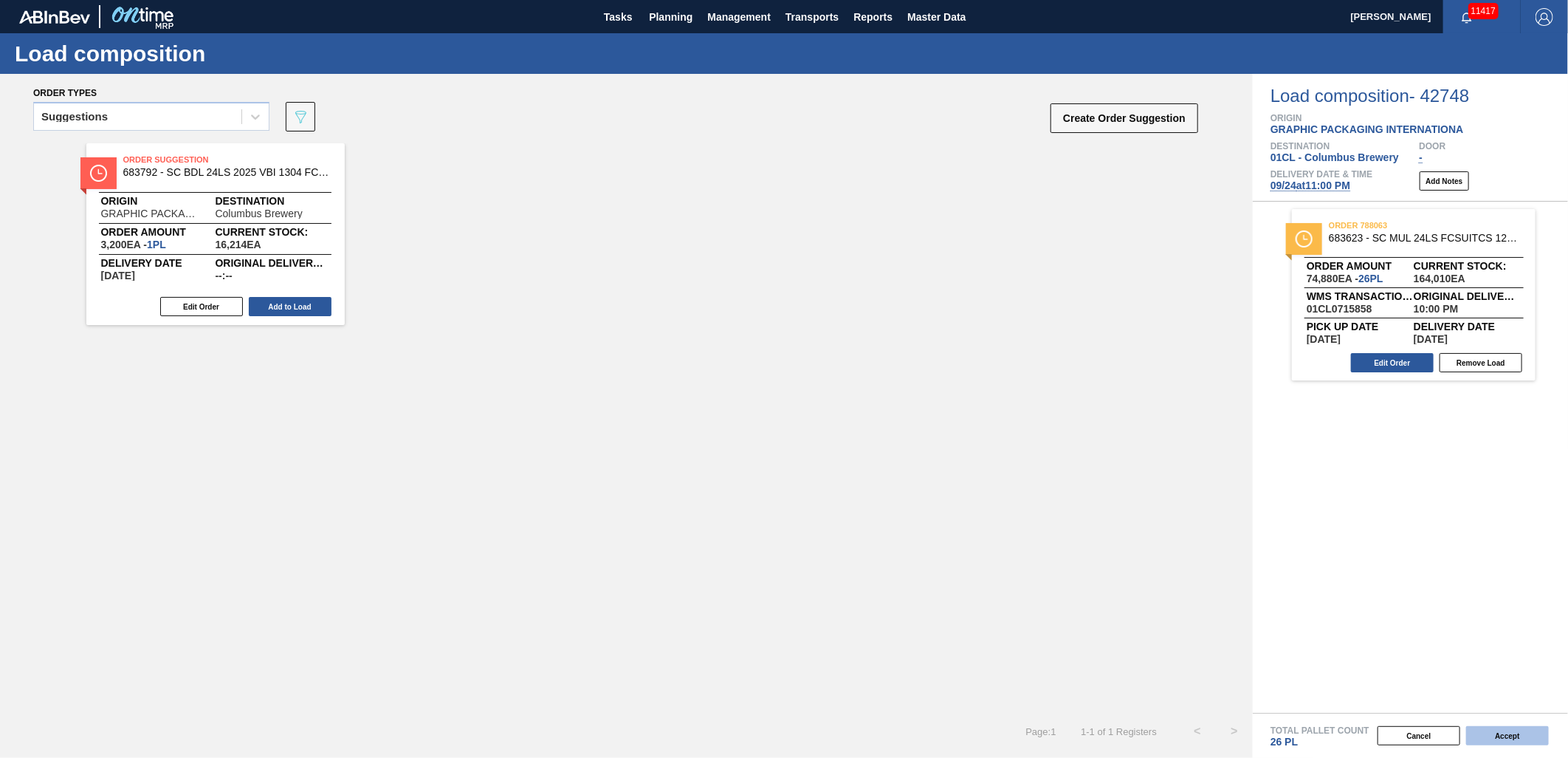
click at [1499, 734] on button "Accept" at bounding box center [1507, 736] width 82 height 19
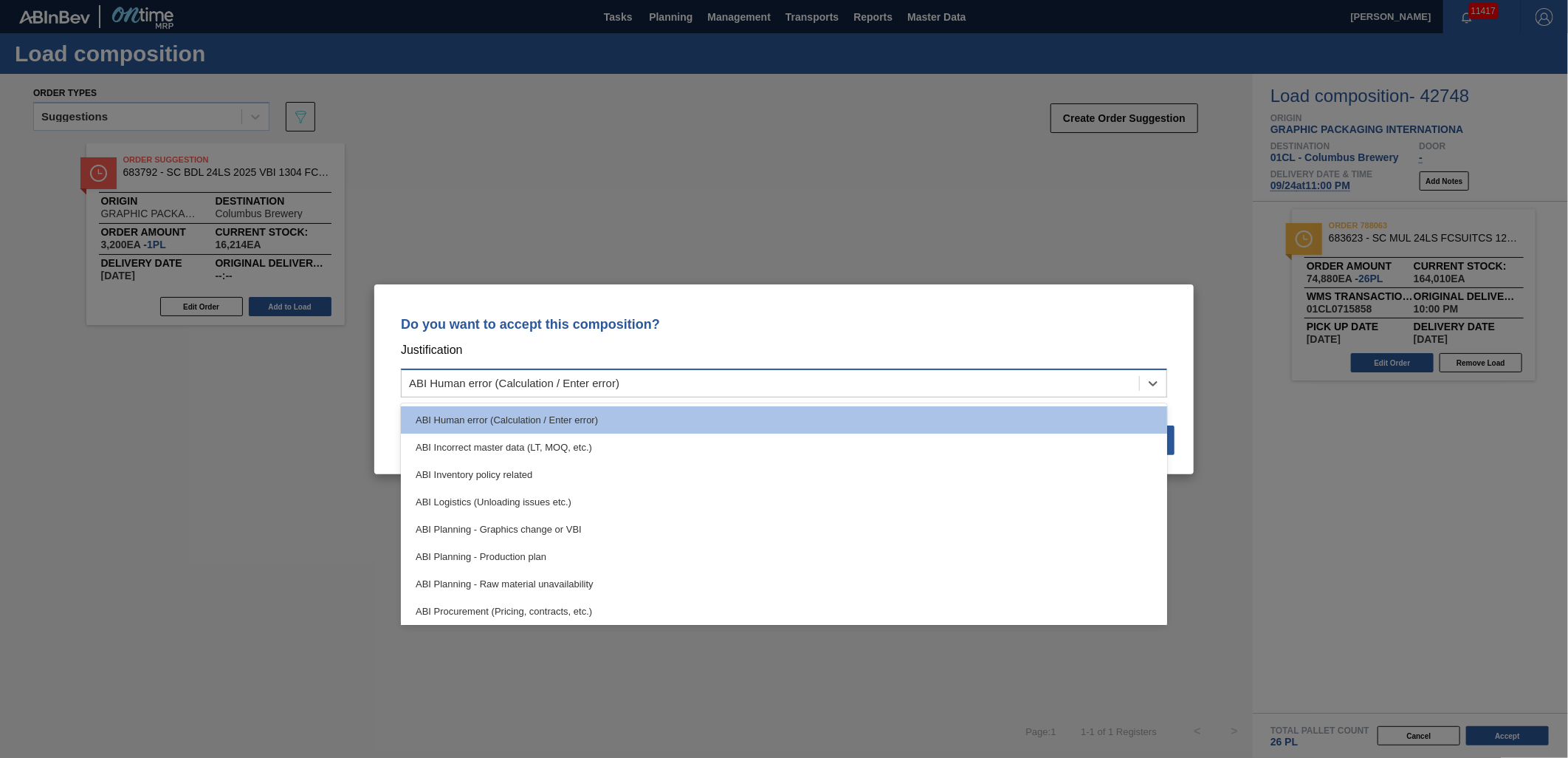
click at [871, 375] on div "ABI Human error (Calculation / Enter error)" at bounding box center [770, 383] width 738 height 22
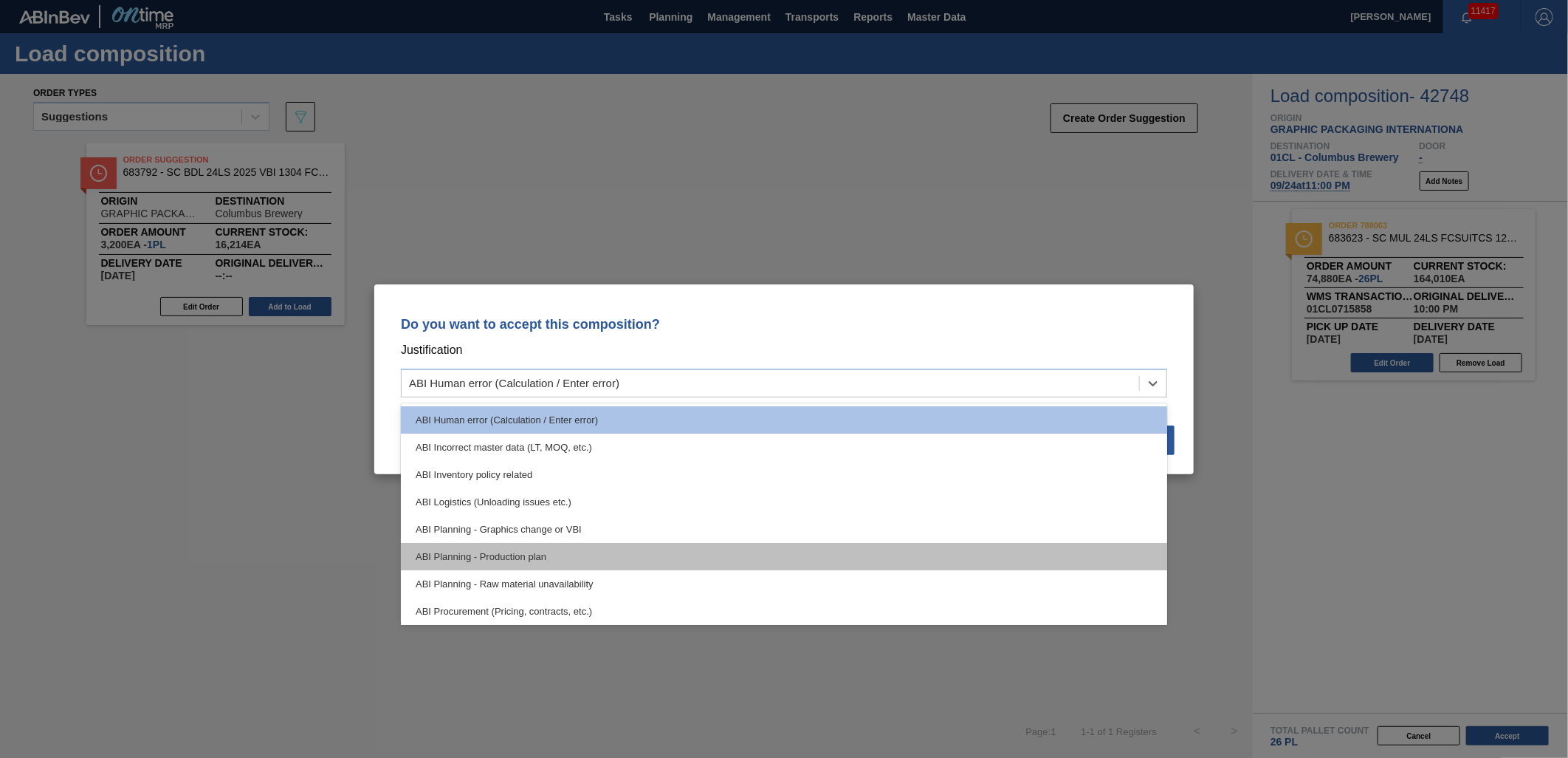
click at [755, 563] on div "ABI Planning - Production plan" at bounding box center [784, 556] width 767 height 27
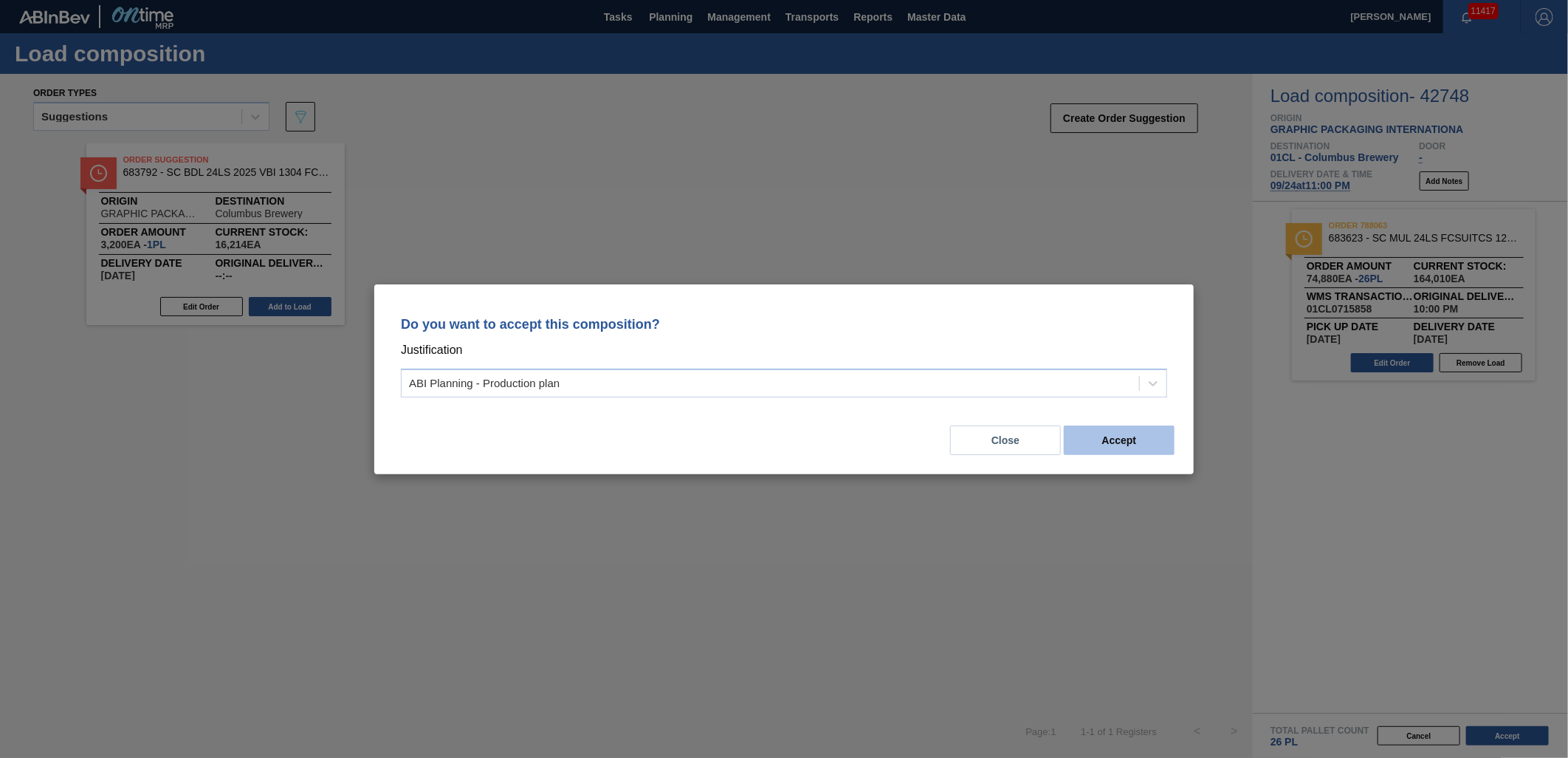
click at [1098, 446] on button "Accept" at bounding box center [1119, 440] width 111 height 30
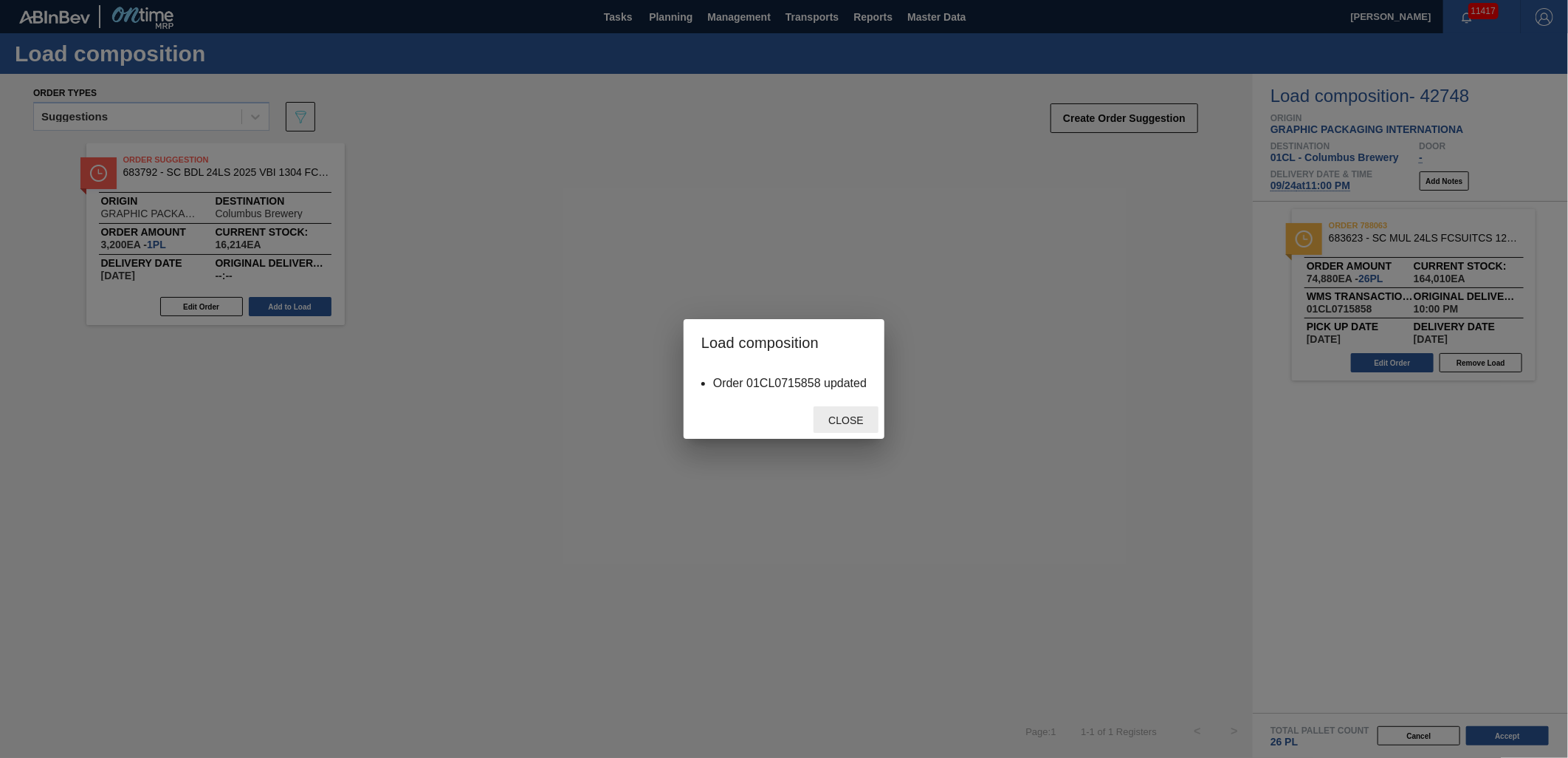
click at [876, 428] on div "Close" at bounding box center [845, 420] width 65 height 27
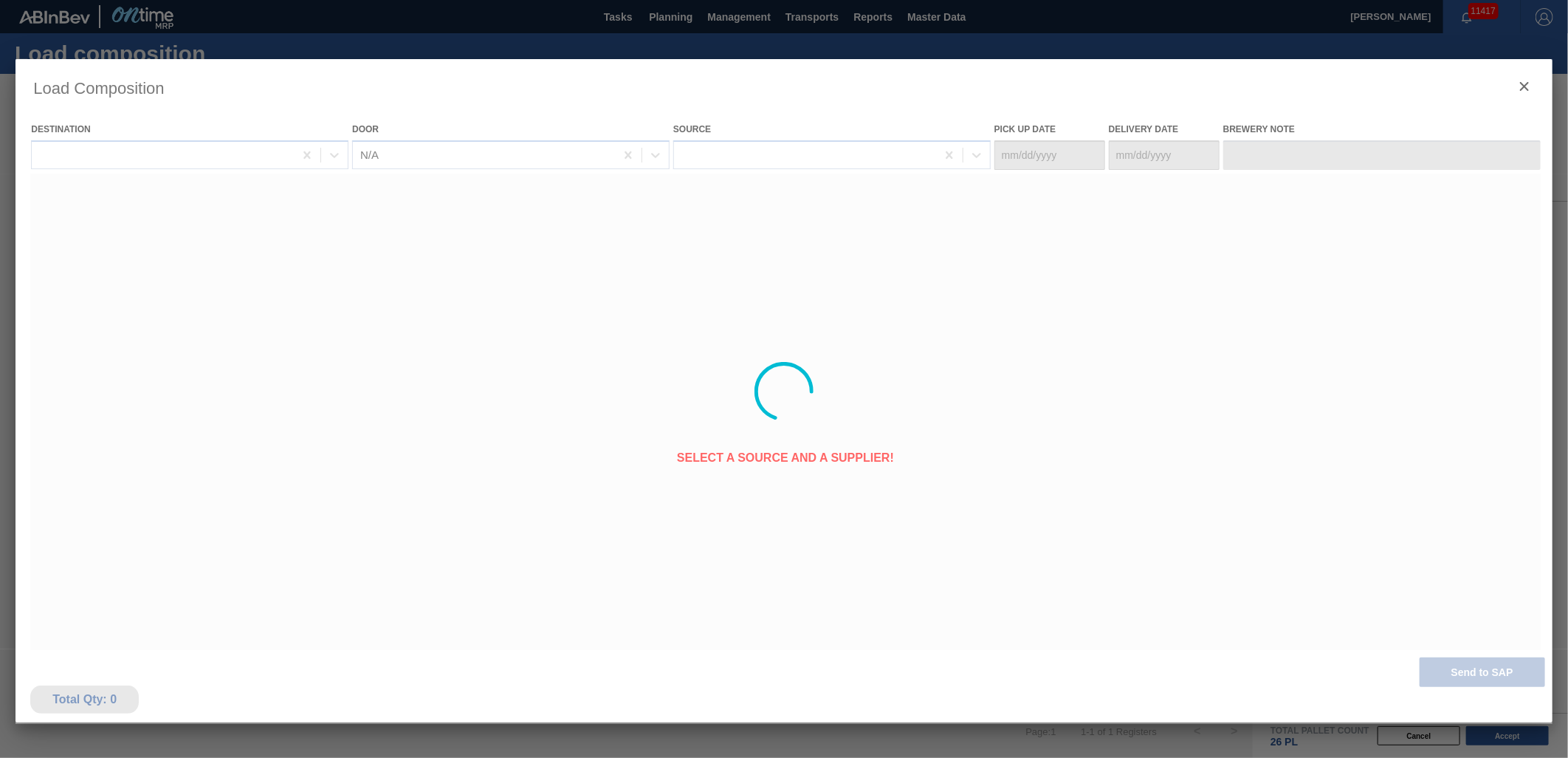
type Date "[DATE]"
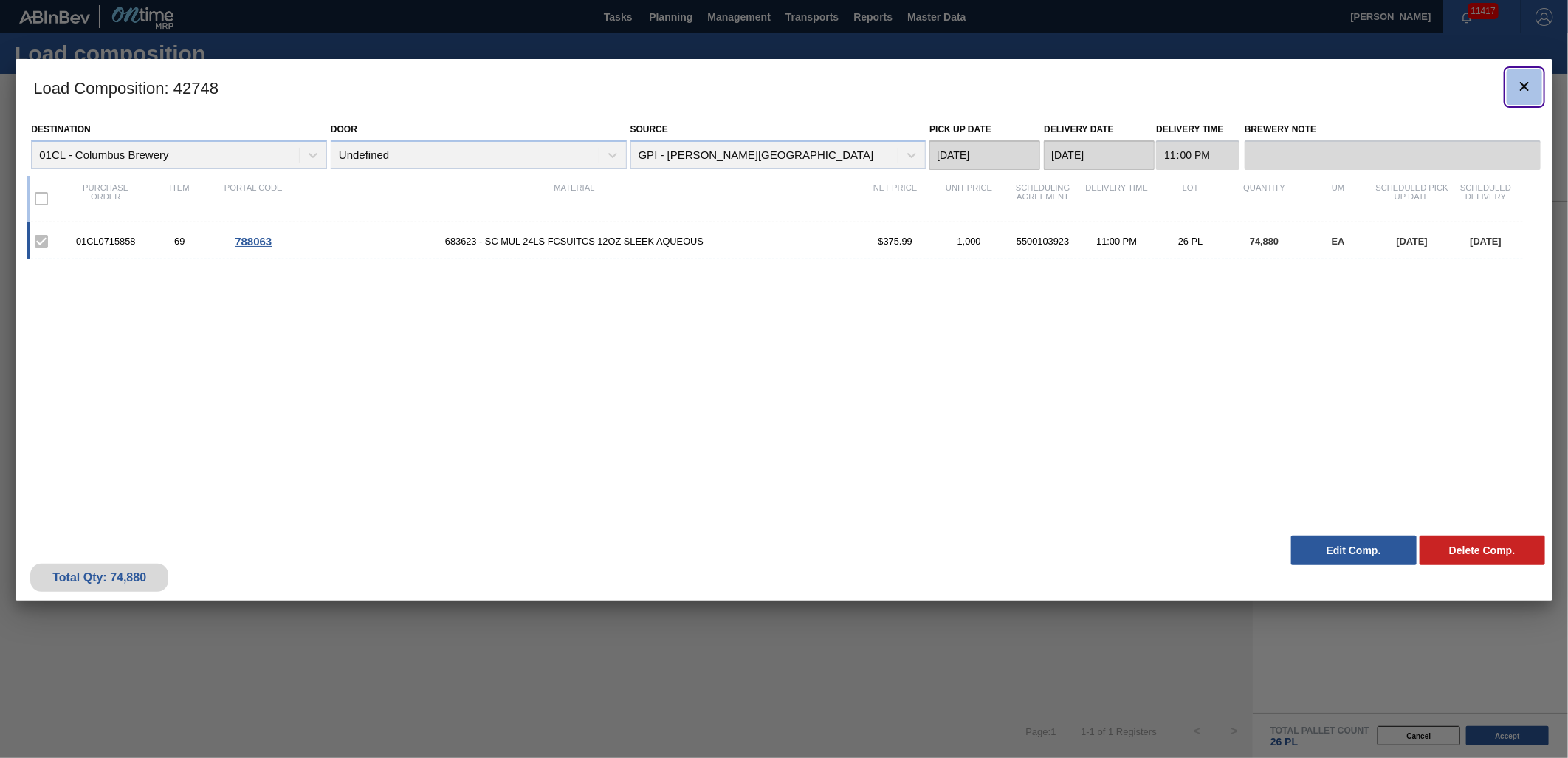
click at [1517, 94] on icon "botão de ícone" at bounding box center [1524, 86] width 18 height 18
